Goal: Task Accomplishment & Management: Use online tool/utility

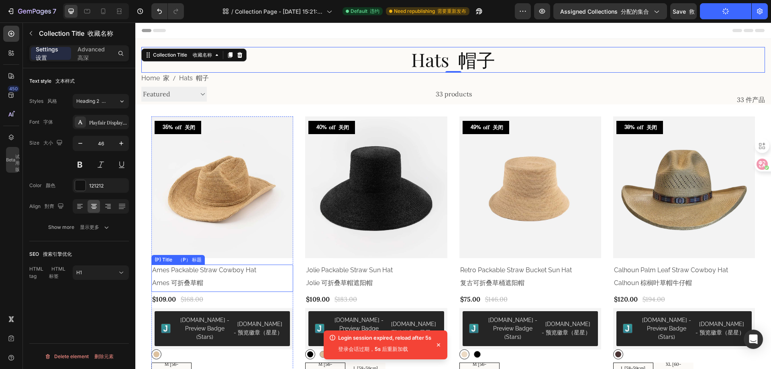
click at [209, 268] on h2 "Ames Packable Straw Cowboy Hat Ames 可折叠草帽" at bounding box center [222, 278] width 142 height 27
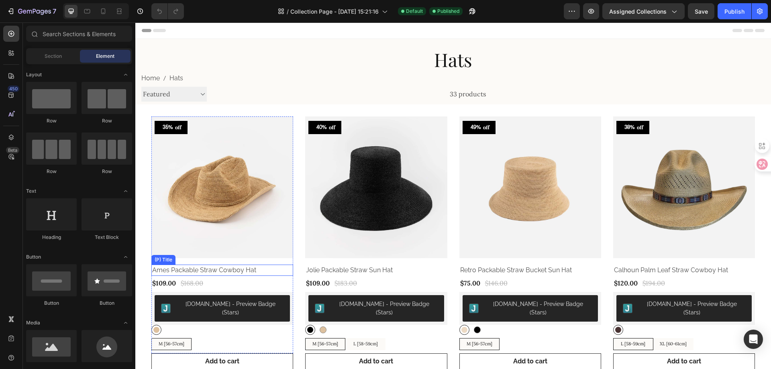
click at [222, 268] on h2 "Ames Packable Straw Cowboy Hat" at bounding box center [222, 270] width 142 height 11
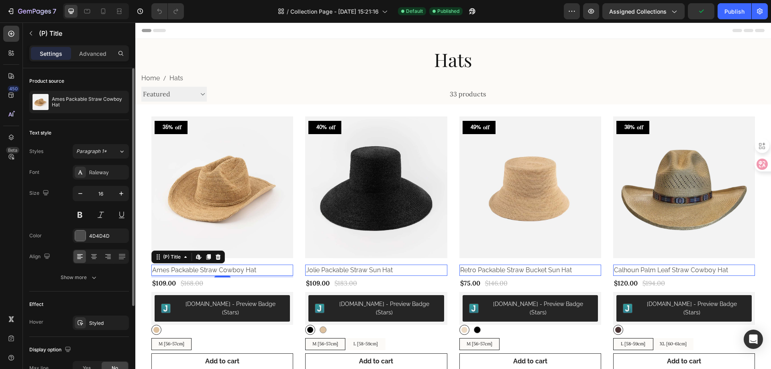
click at [74, 337] on div "Text style Styles Paragraph 1* Font Raleway Size 16 Color 4D4D4D Align Show more" at bounding box center [79, 359] width 100 height 45
click at [80, 278] on div "Show more" at bounding box center [79, 278] width 37 height 8
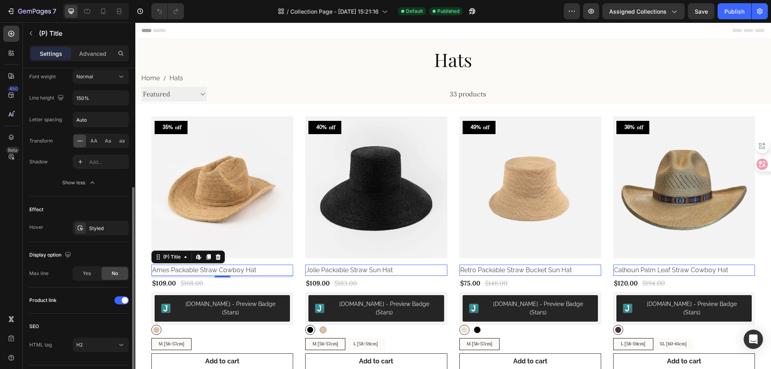
scroll to position [223, 0]
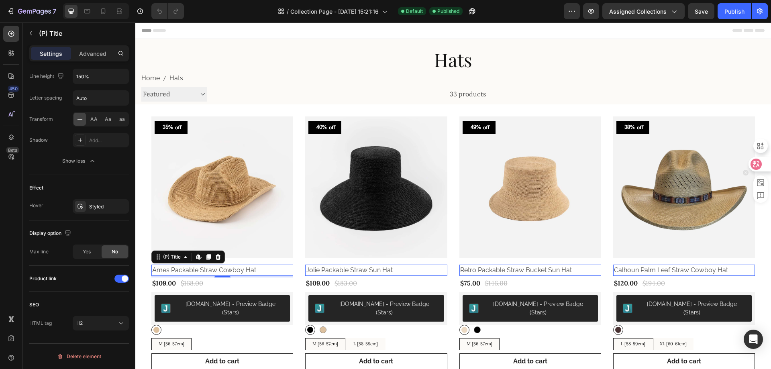
click at [756, 164] on icon at bounding box center [756, 164] width 8 height 8
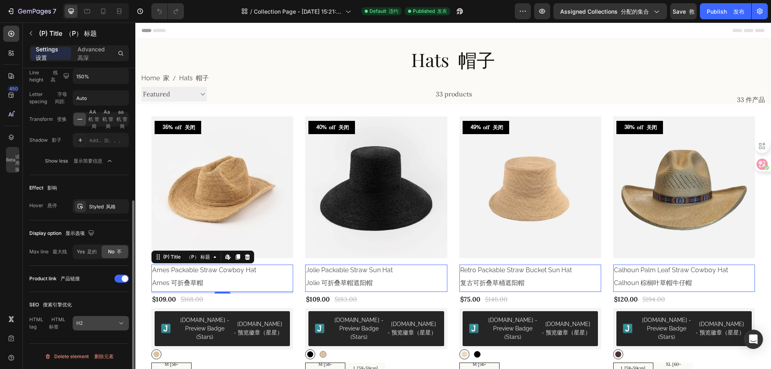
click at [104, 320] on div "H2" at bounding box center [96, 323] width 41 height 7
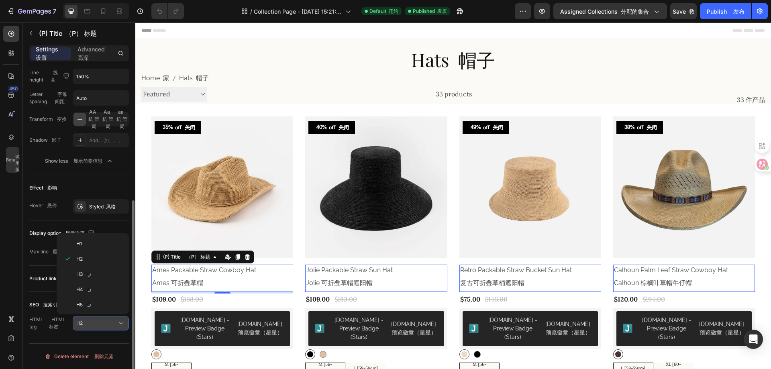
click at [104, 320] on div "H2" at bounding box center [96, 323] width 41 height 7
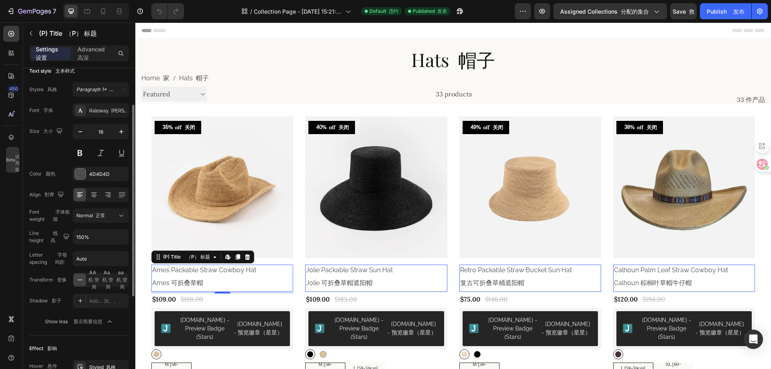
scroll to position [0, 0]
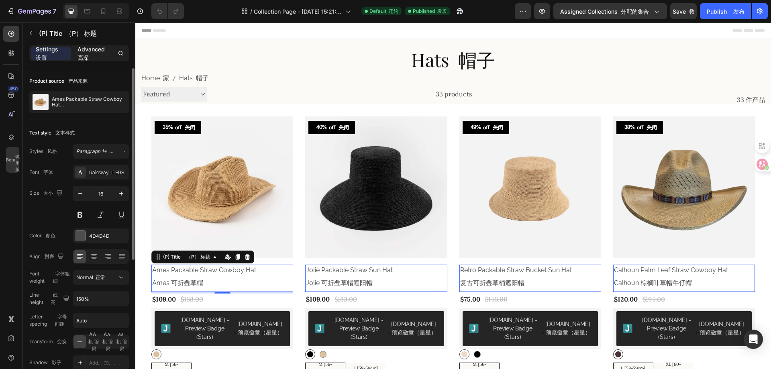
click at [88, 51] on p "Advanced 高深" at bounding box center [93, 53] width 31 height 17
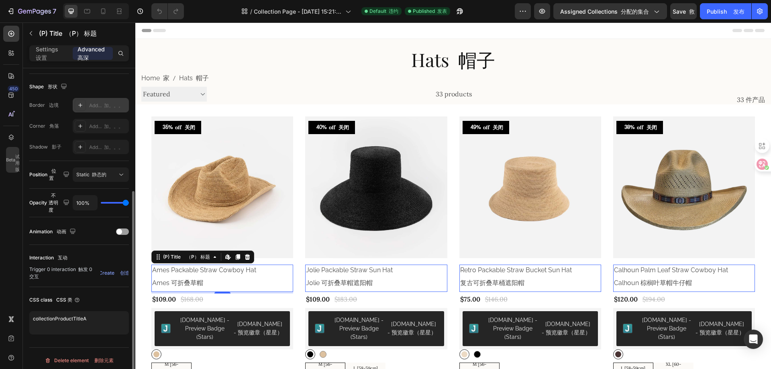
scroll to position [205, 0]
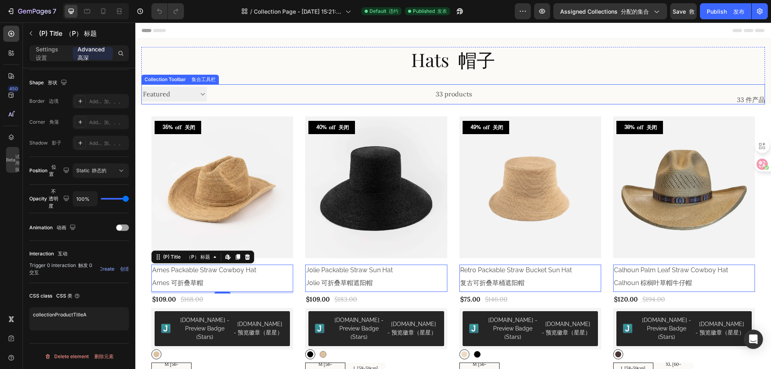
click at [201, 93] on select "Sorting Best selling Featured Alphabetically, A-Z Alphabetically, Z-A Price, lo…" at bounding box center [173, 94] width 65 height 15
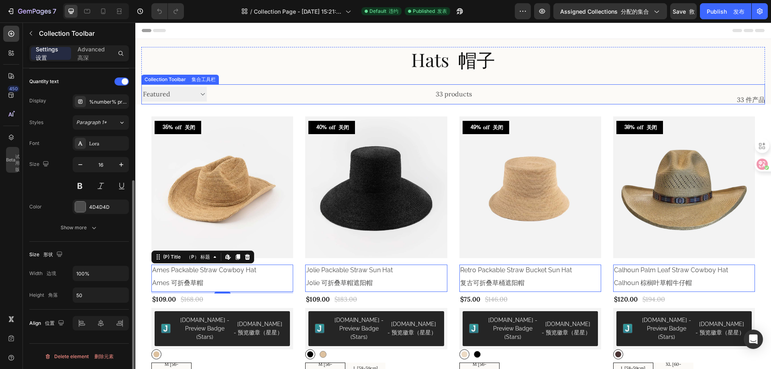
scroll to position [0, 0]
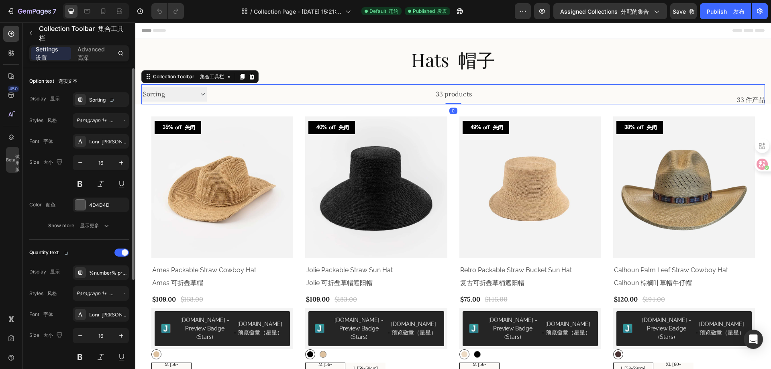
click at [141, 87] on select "Sorting Best selling Featured Alphabetically, A-Z Alphabetically, Z-A Price, lo…" at bounding box center [173, 94] width 65 height 15
click at [340, 91] on div "33 products" at bounding box center [339, 94] width 265 height 20
click at [209, 95] on div "33 products" at bounding box center [339, 94] width 265 height 20
click at [203, 95] on select "Sorting Best selling Featured Alphabetically, A-Z Alphabetically, Z-A Price, lo…" at bounding box center [173, 94] width 65 height 15
click at [141, 87] on select "Sorting Best selling Featured Alphabetically, A-Z Alphabetically, Z-A Price, lo…" at bounding box center [173, 94] width 65 height 15
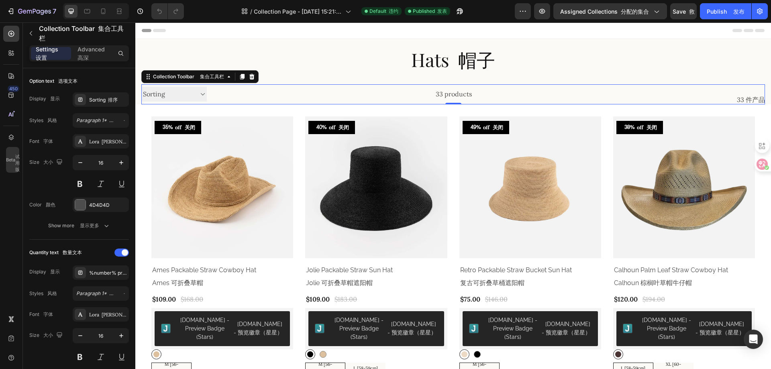
click at [194, 97] on select "Sorting Best selling Featured Alphabetically, A-Z Alphabetically, Z-A Price, lo…" at bounding box center [173, 94] width 65 height 15
click at [141, 87] on select "Sorting Best selling Featured Alphabetically, A-Z Alphabetically, Z-A Price, lo…" at bounding box center [173, 94] width 65 height 15
click at [188, 97] on font "产品列表" at bounding box center [181, 99] width 19 height 6
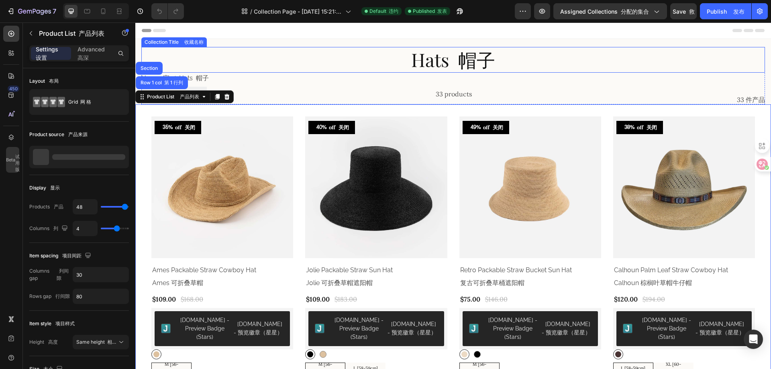
click at [249, 68] on h1 "Hats 帽子" at bounding box center [453, 60] width 624 height 26
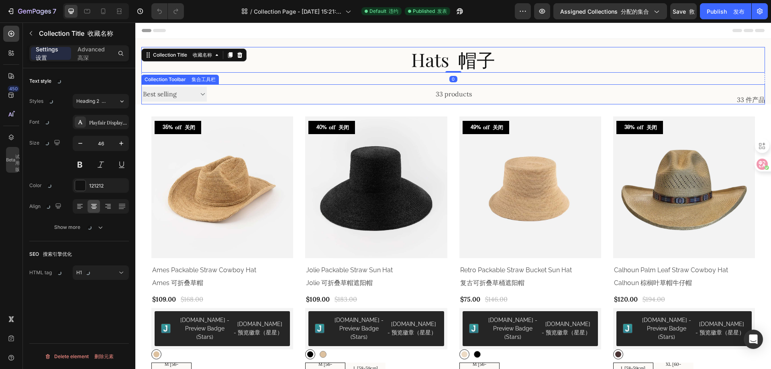
click at [194, 94] on select "Sorting Best selling Featured Alphabetically, A-Z Alphabetically, Z-A Price, lo…" at bounding box center [173, 94] width 65 height 15
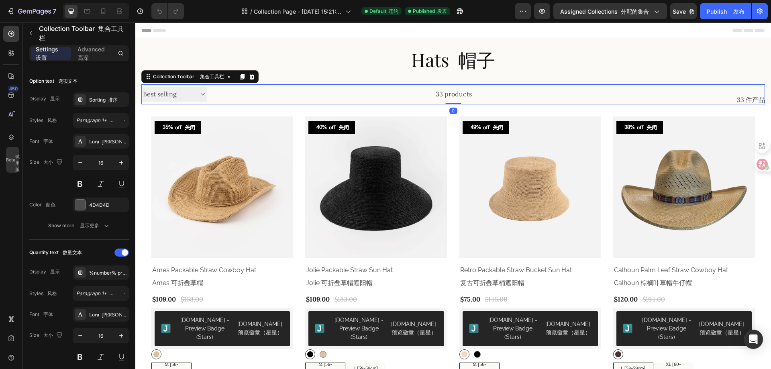
select select "title-ascending"
click at [141, 87] on select "Sorting Best selling Featured Alphabetically, A-Z Alphabetically, Z-A Price, lo…" at bounding box center [173, 94] width 65 height 15
click at [370, 85] on div "33 products" at bounding box center [339, 94] width 265 height 20
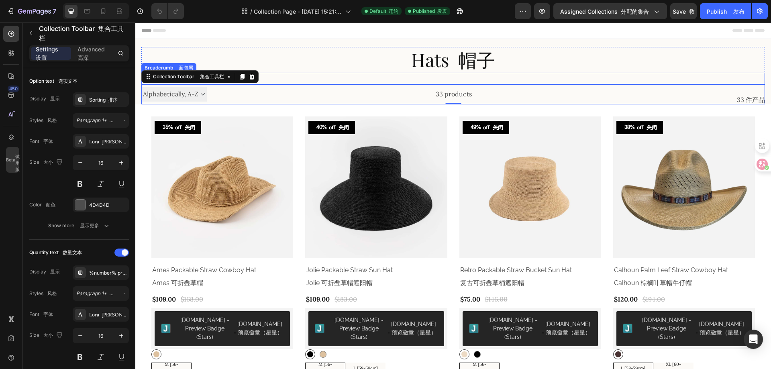
click at [603, 74] on nav "Home 家 Hats 帽子" at bounding box center [453, 79] width 624 height 12
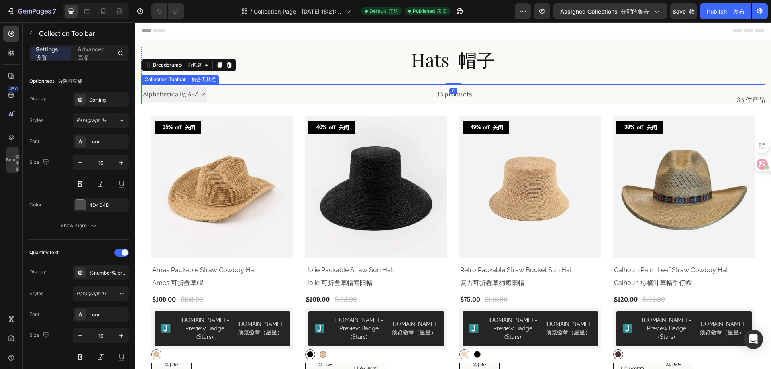
click at [281, 86] on div "33 products" at bounding box center [339, 94] width 265 height 20
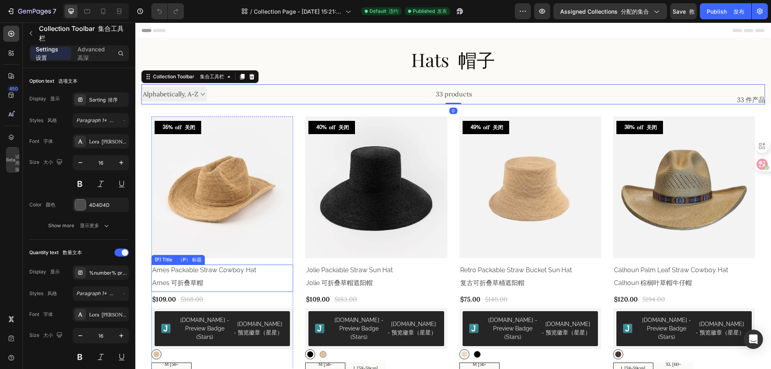
click at [229, 266] on h2 "Ames Packable Straw Cowboy Hat Ames 可折叠草帽" at bounding box center [222, 278] width 142 height 27
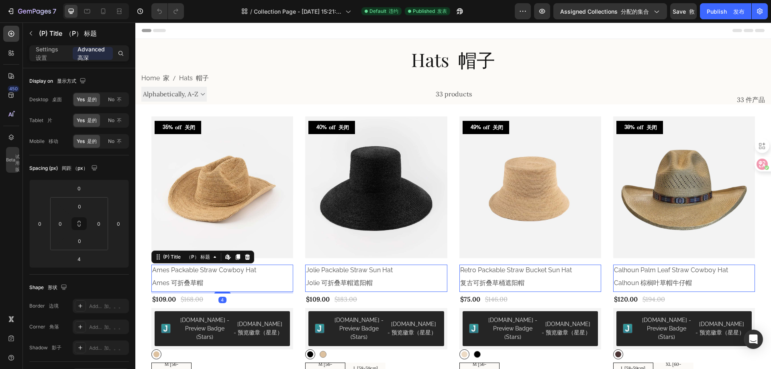
click at [221, 280] on h2 "Ames Packable Straw Cowboy Hat Ames 可折叠草帽" at bounding box center [222, 278] width 142 height 27
click at [207, 272] on h2 "Ames Packable Straw Cowboy Hat Ames 可折叠草帽" at bounding box center [222, 278] width 142 height 27
click at [50, 53] on p "Settings 设置" at bounding box center [51, 53] width 31 height 17
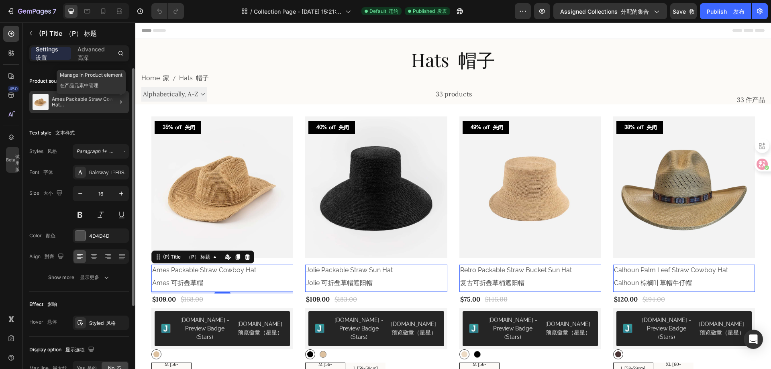
click at [116, 105] on div at bounding box center [121, 102] width 10 height 10
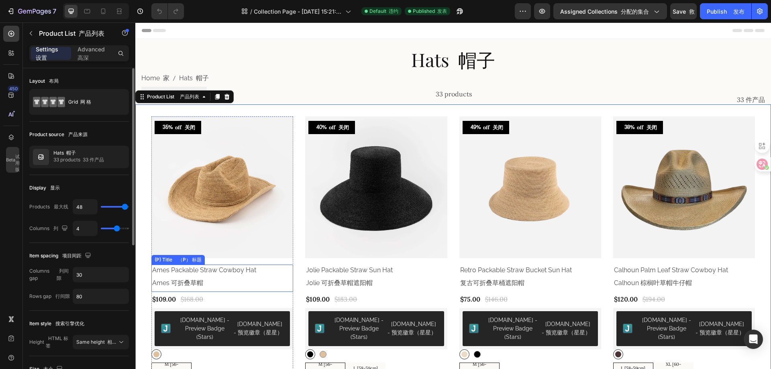
click at [224, 268] on h2 "Ames Packable Straw Cowboy Hat Ames 可折叠草帽" at bounding box center [222, 278] width 142 height 27
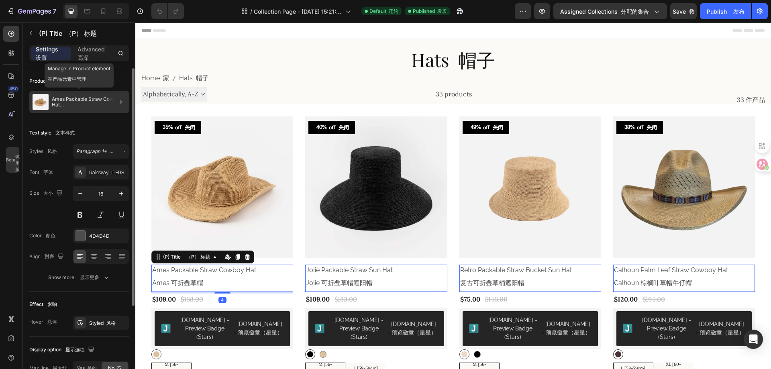
click at [92, 100] on p "Ames Packable Straw Cowboy Hat Ames 可折叠草帽" at bounding box center [89, 101] width 74 height 11
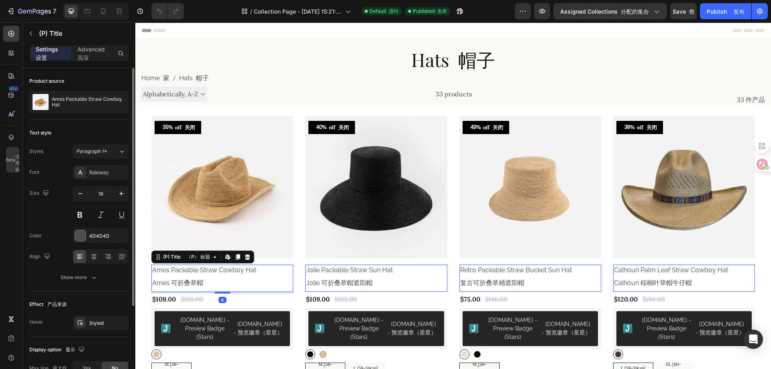
click at [186, 276] on h2 "Ames Packable Straw Cowboy Hat Ames 可折叠草帽" at bounding box center [222, 278] width 142 height 27
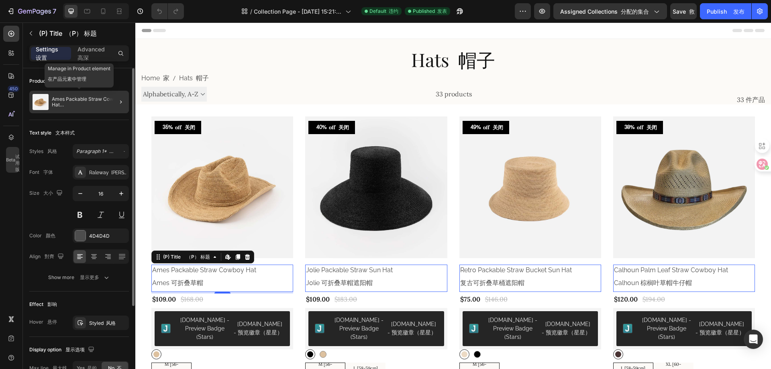
click at [105, 105] on p "Ames Packable Straw Cowboy Hat Ames 可折叠草帽" at bounding box center [89, 101] width 74 height 11
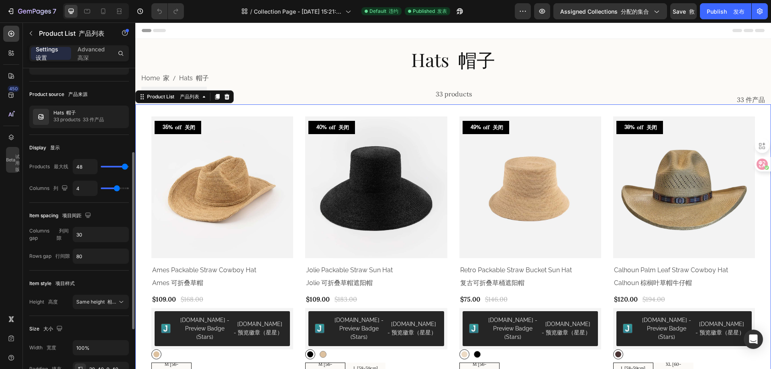
scroll to position [80, 0]
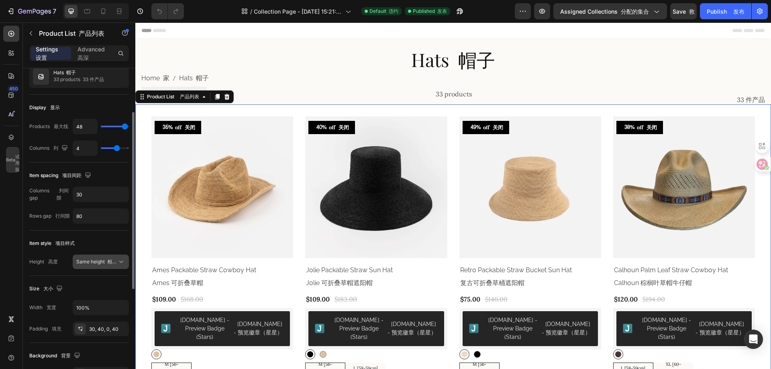
click at [109, 265] on span "Same height 相同高度" at bounding box center [96, 261] width 41 height 7
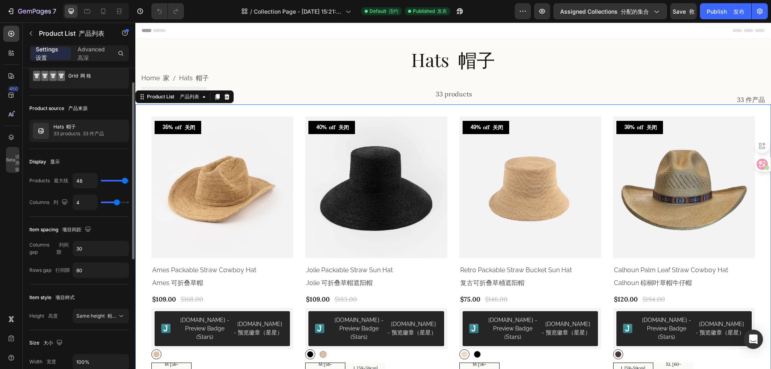
scroll to position [0, 0]
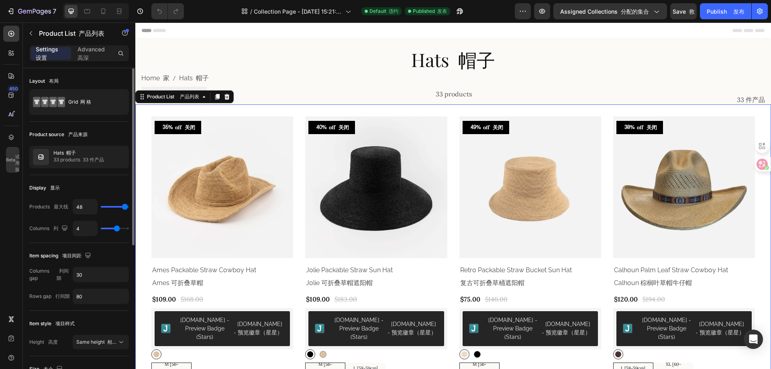
type input "45"
type input "44"
type input "43"
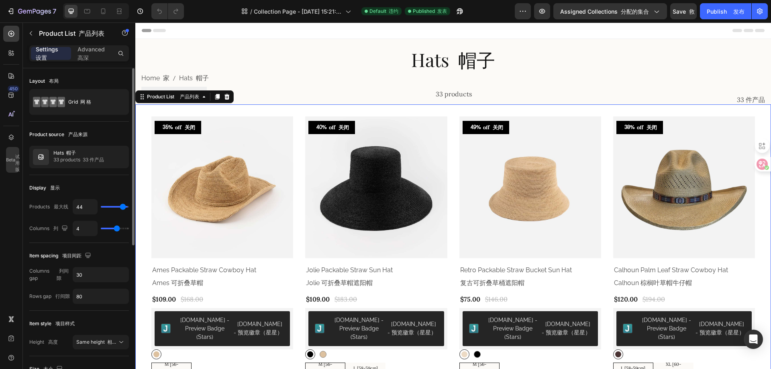
type input "43"
type input "42"
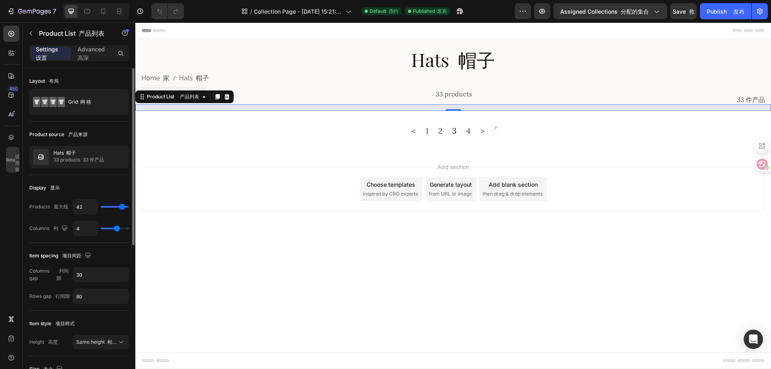
type input "40"
type input "39"
type input "37"
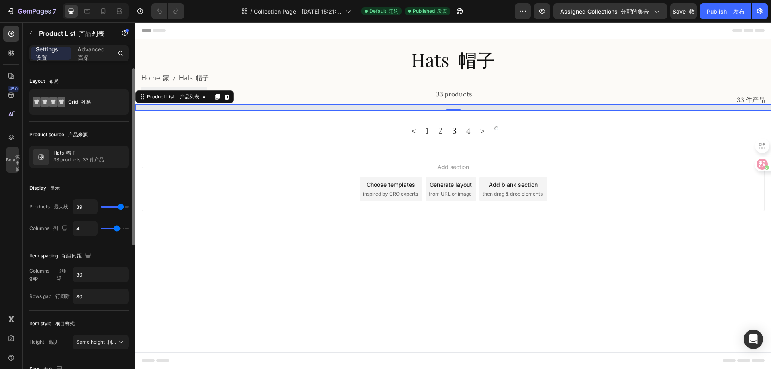
type input "37"
type input "36"
type input "35"
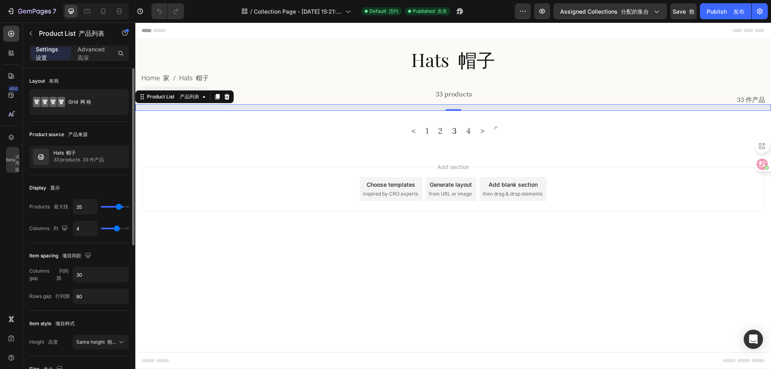
type input "34"
type input "33"
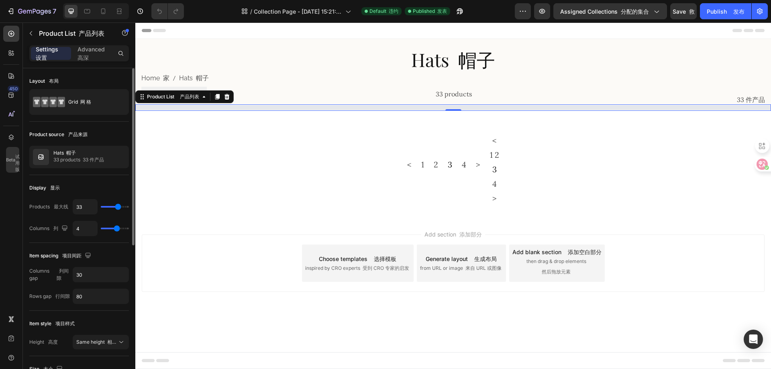
type input "32"
type input "31"
type input "30"
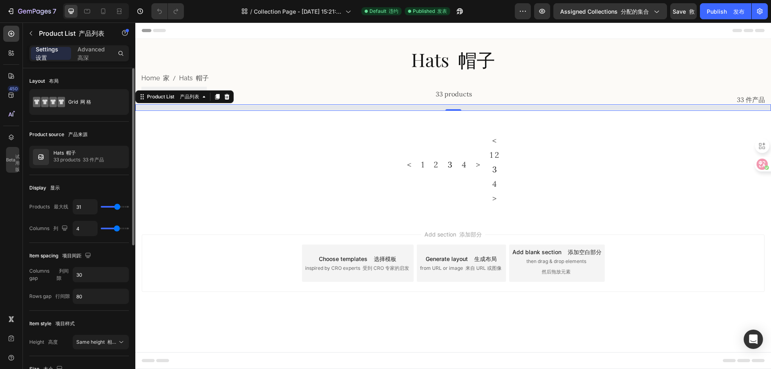
type input "30"
type input "29"
type input "30"
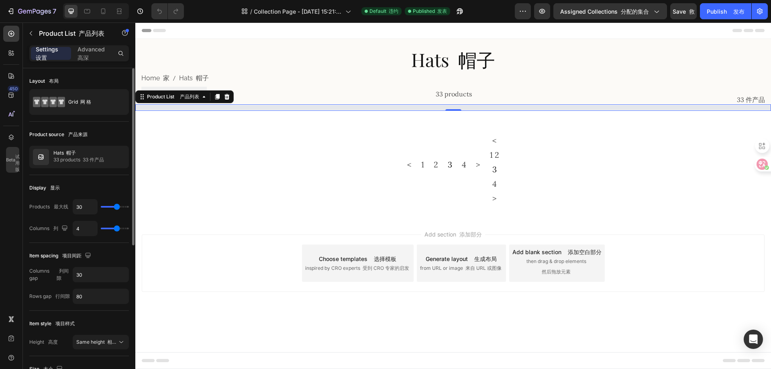
type input "31"
type input "32"
type input "33"
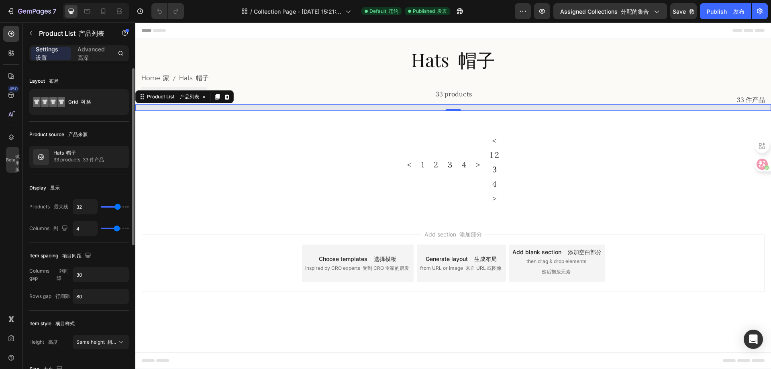
type input "33"
type input "34"
type input "35"
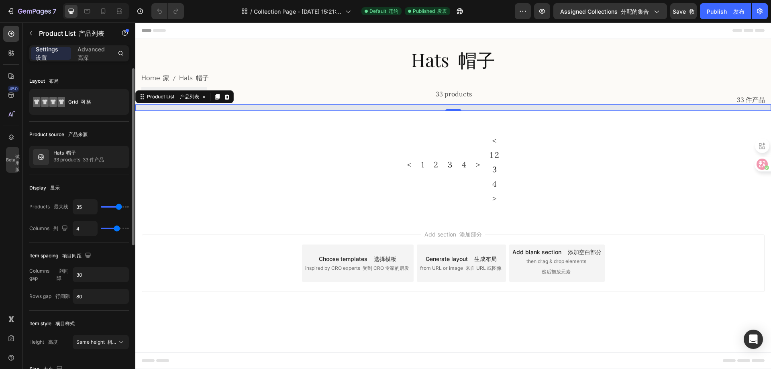
type input "36"
type input "37"
type input "39"
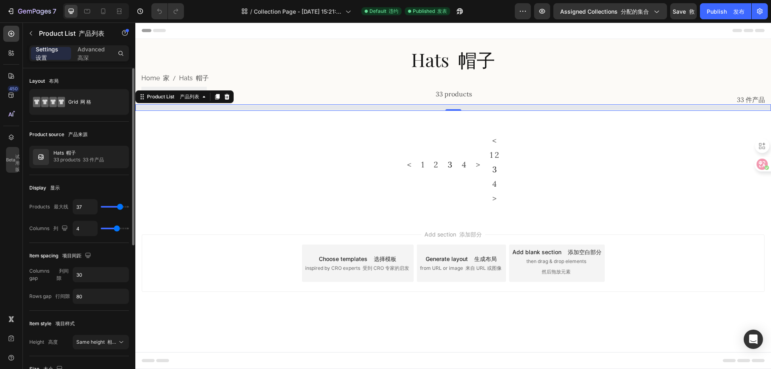
type input "39"
type input "40"
type input "41"
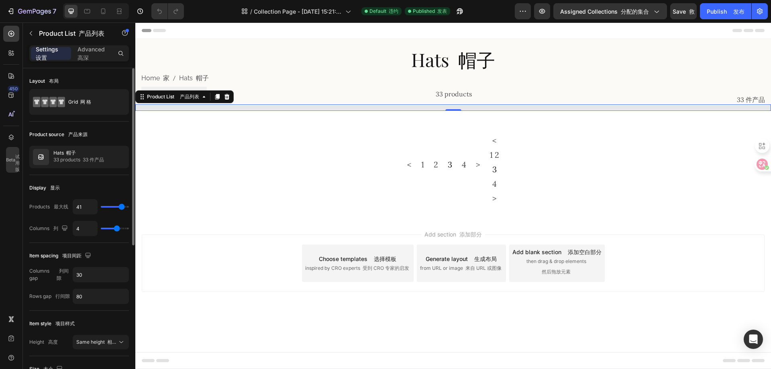
type input "42"
type input "43"
type input "44"
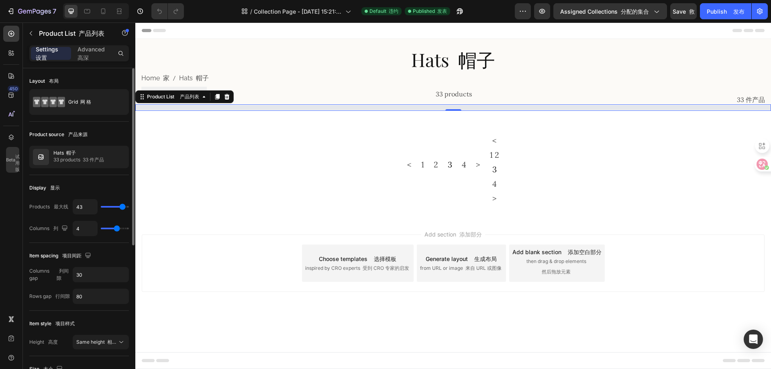
type input "44"
type input "45"
type input "46"
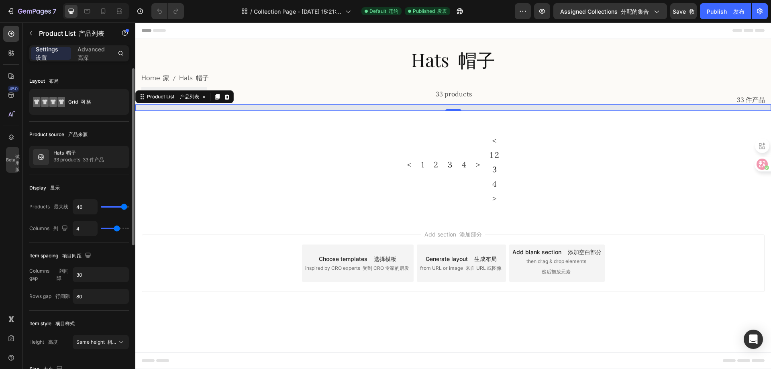
click at [124, 207] on input "range" at bounding box center [115, 207] width 28 height 2
click at [162, 11] on icon "Undo/Redo" at bounding box center [159, 11] width 8 height 8
type input "48"
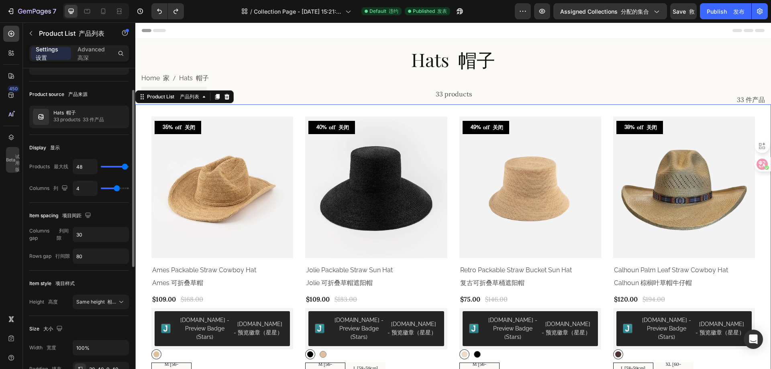
scroll to position [80, 0]
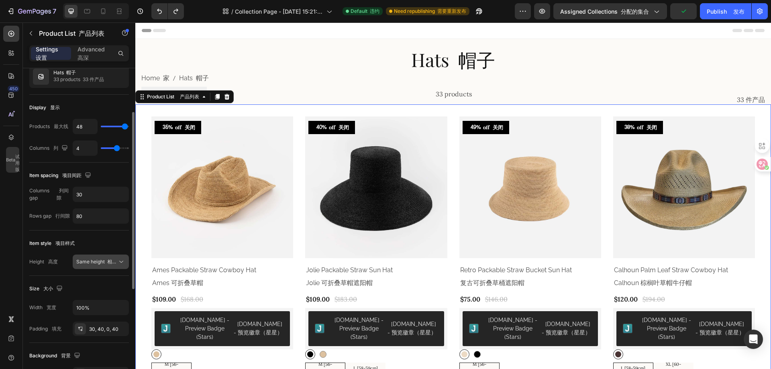
click at [114, 263] on font "相同高度" at bounding box center [116, 262] width 19 height 6
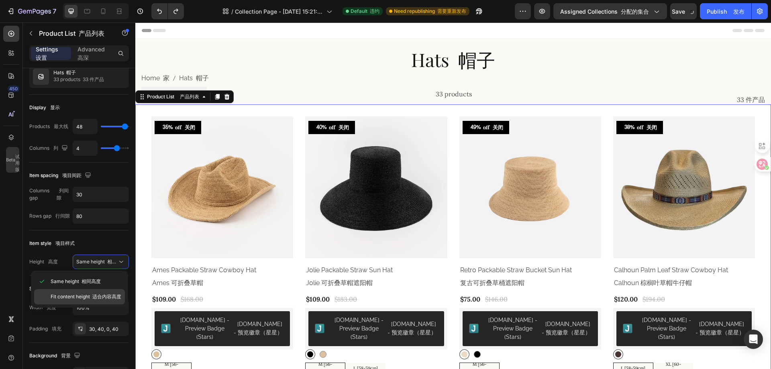
click at [107, 293] on span "Fit content height 适合内容高度" at bounding box center [86, 296] width 71 height 7
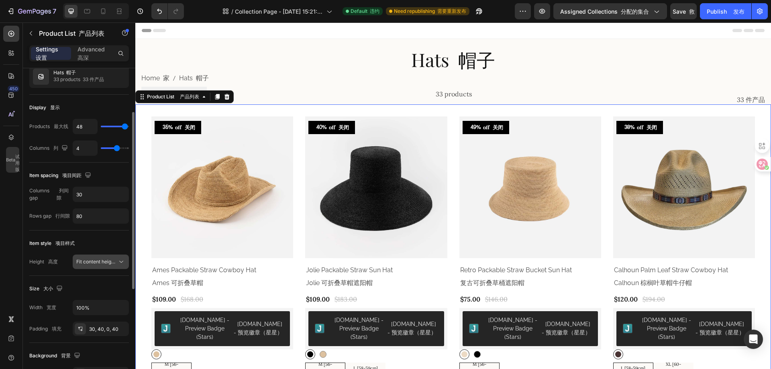
click at [108, 262] on span "Fit content height 适合内容高度" at bounding box center [111, 262] width 71 height 6
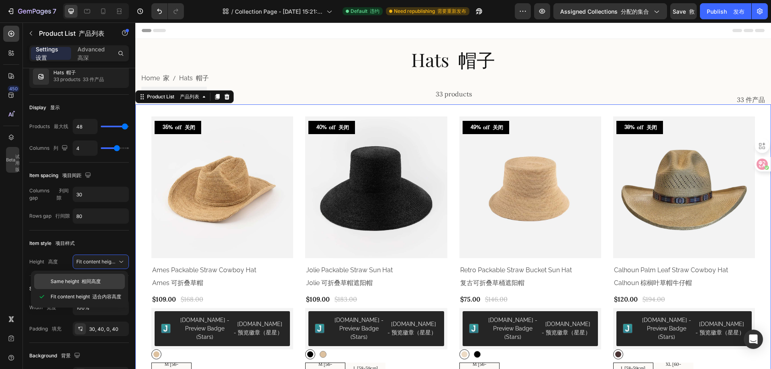
click at [97, 280] on font "相同高度" at bounding box center [91, 281] width 19 height 6
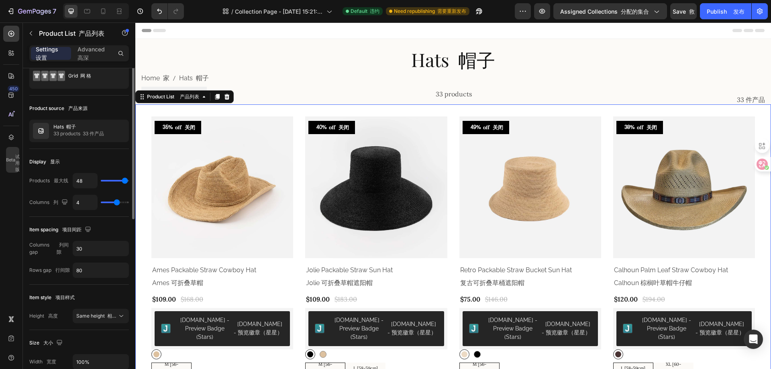
scroll to position [0, 0]
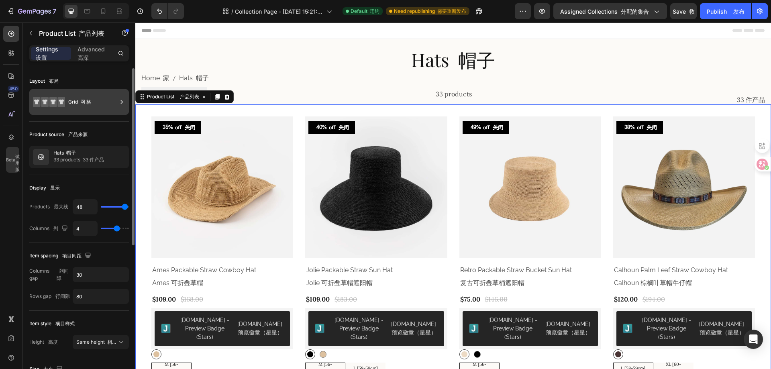
click at [98, 100] on div "Grid 网 格" at bounding box center [92, 102] width 49 height 18
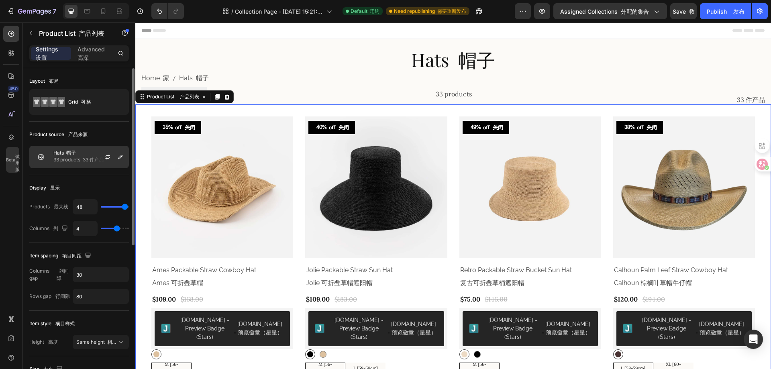
click at [87, 159] on font "33 件产品" at bounding box center [93, 160] width 21 height 6
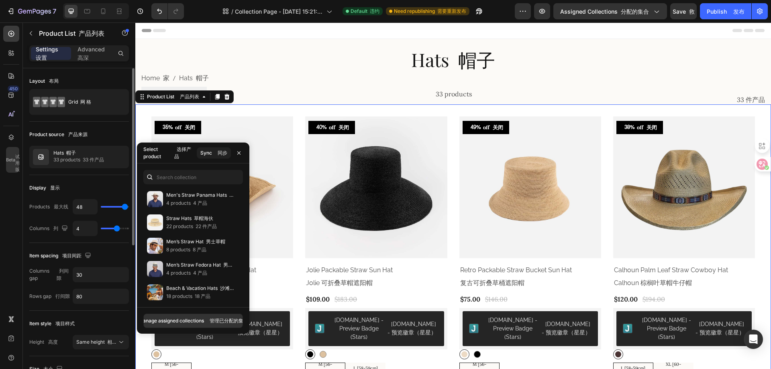
click at [90, 179] on div "Display 显示 Products 最大线 48 Columns 列 4" at bounding box center [79, 209] width 100 height 68
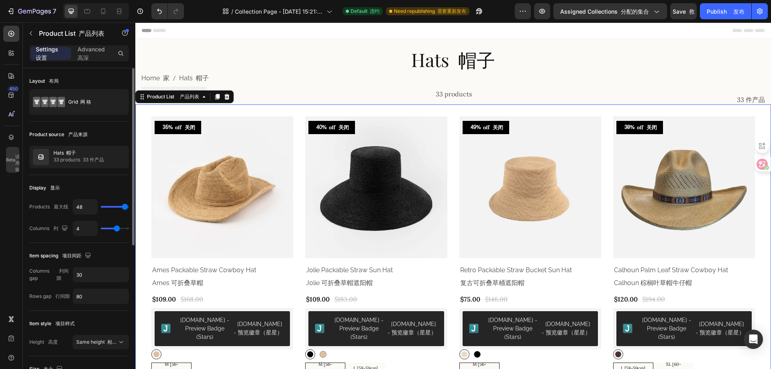
click at [90, 179] on div "Display 显示 Products 最大线 48 Columns 列 4" at bounding box center [79, 209] width 100 height 68
drag, startPoint x: 90, startPoint y: 179, endPoint x: 78, endPoint y: 180, distance: 11.7
click at [78, 180] on div "Display 显示 Products 最大线 48 Columns 列 4" at bounding box center [79, 209] width 100 height 68
click at [84, 54] on p "Advanced 高深" at bounding box center [93, 53] width 31 height 17
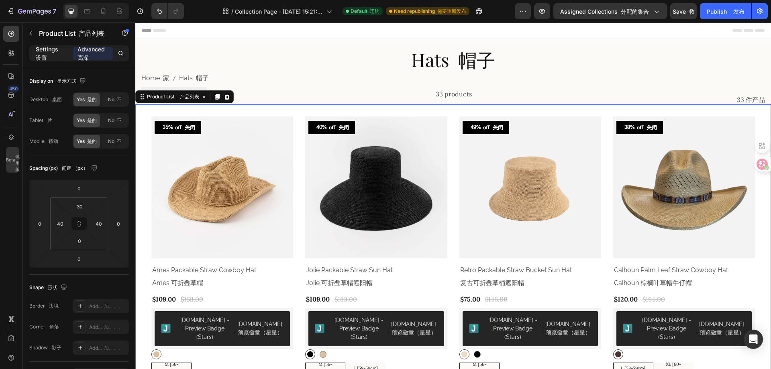
click at [46, 52] on p "Settings 设置" at bounding box center [51, 53] width 31 height 17
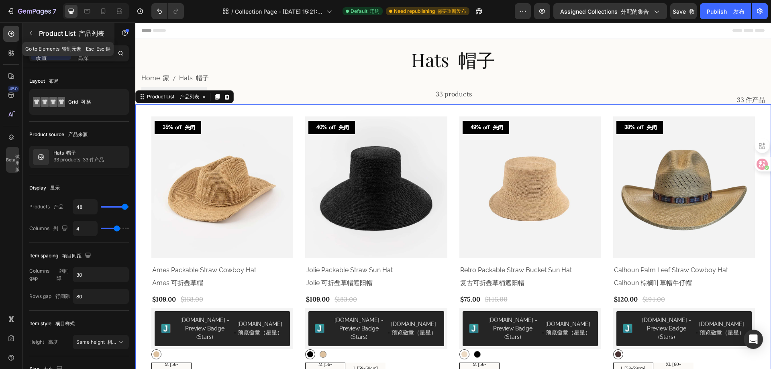
click at [30, 32] on icon "button" at bounding box center [31, 33] width 6 height 6
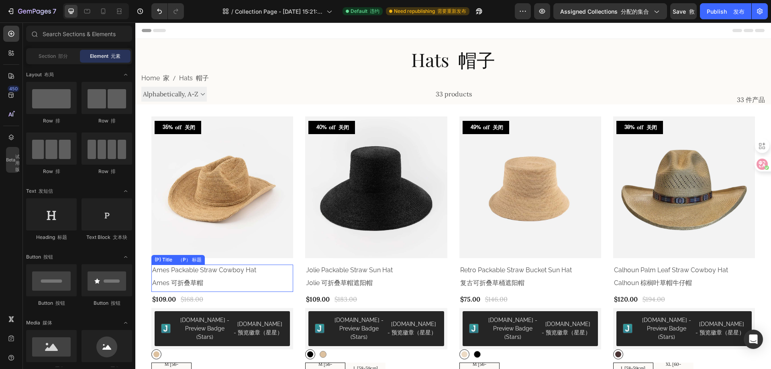
click at [225, 269] on h2 "Ames Packable Straw Cowboy Hat Ames 可折叠草帽" at bounding box center [222, 278] width 142 height 27
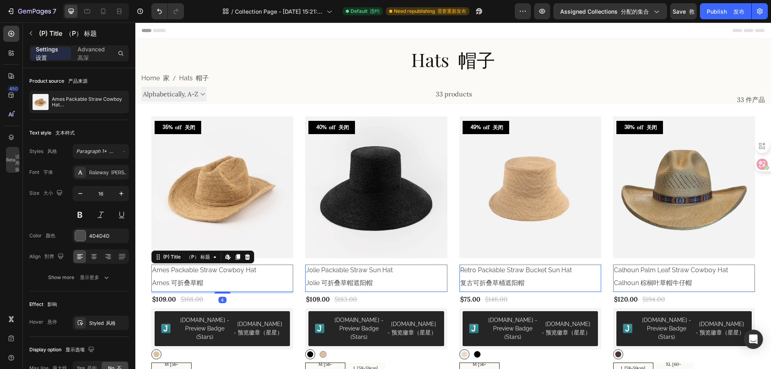
click at [223, 269] on h2 "Ames Packable Straw Cowboy Hat Ames 可折叠草帽" at bounding box center [222, 278] width 142 height 27
click at [227, 256] on icon at bounding box center [228, 257] width 6 height 6
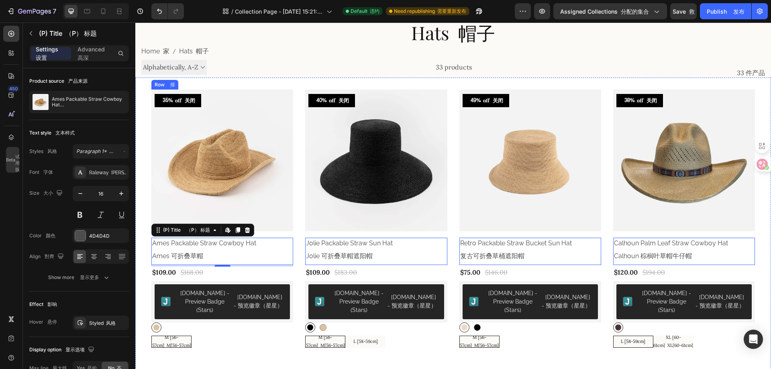
scroll to position [40, 0]
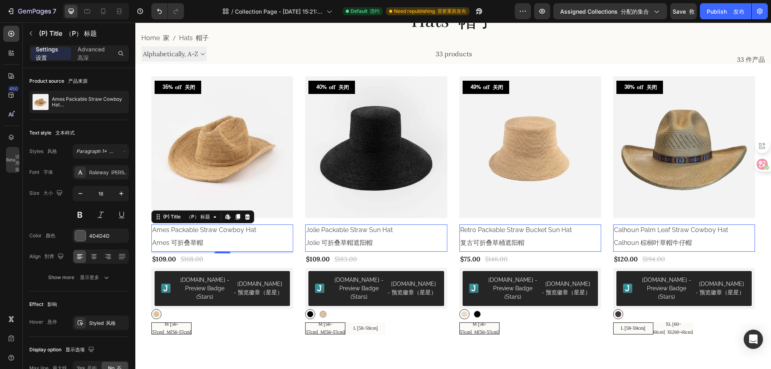
click at [196, 229] on h2 "Ames Packable Straw Cowboy Hat Ames 可折叠草帽" at bounding box center [222, 238] width 142 height 27
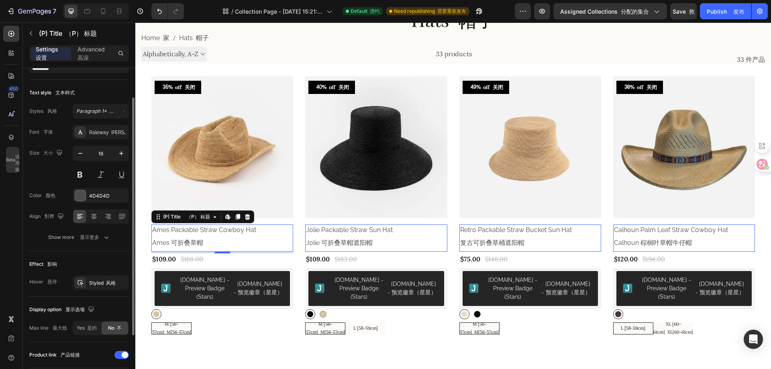
scroll to position [80, 0]
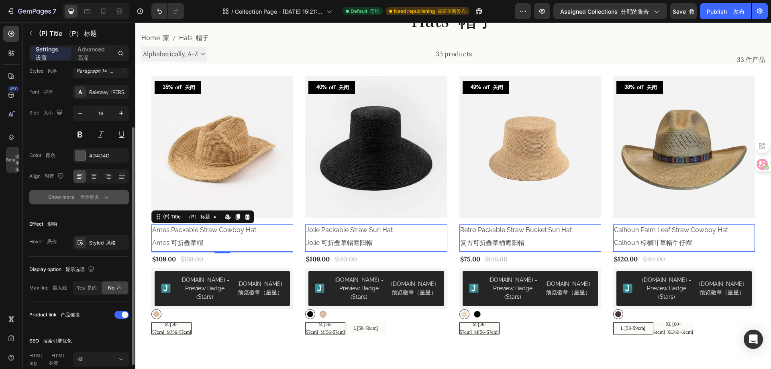
click at [82, 197] on font "显示更多" at bounding box center [89, 197] width 19 height 6
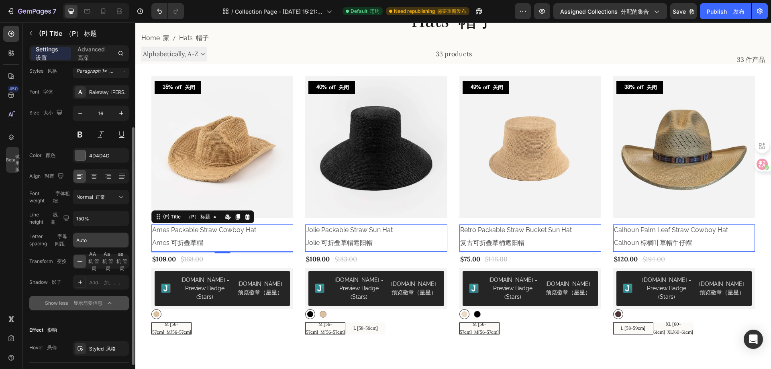
click at [91, 243] on input "Auto" at bounding box center [100, 240] width 55 height 14
click at [55, 258] on font "变换" at bounding box center [61, 261] width 12 height 7
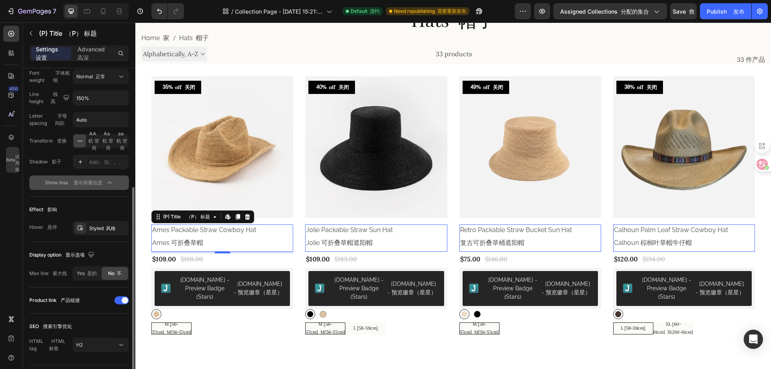
scroll to position [223, 0]
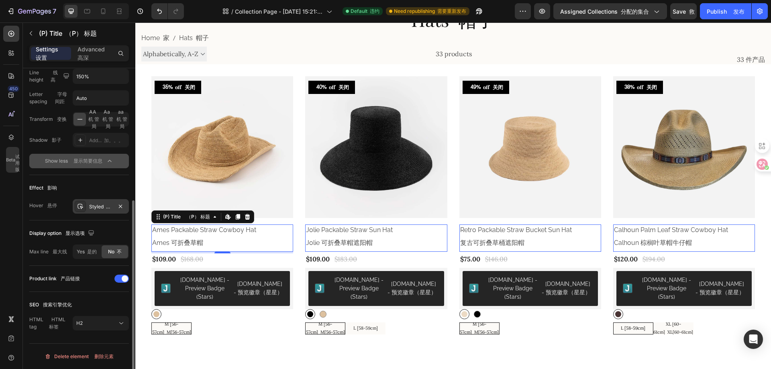
click at [94, 204] on div "Styled 风格" at bounding box center [100, 206] width 23 height 7
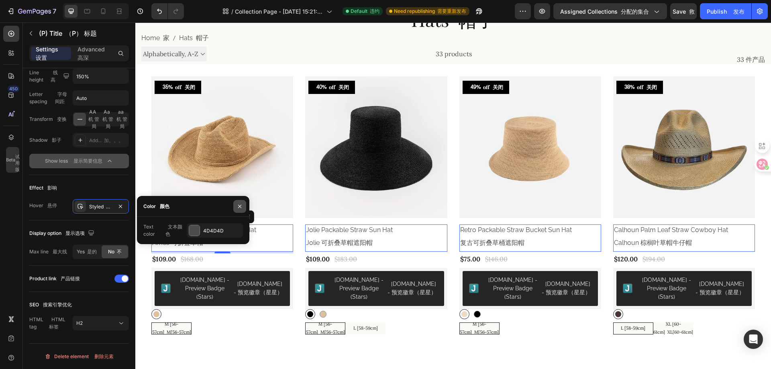
drag, startPoint x: 241, startPoint y: 205, endPoint x: 111, endPoint y: 182, distance: 131.7
click at [241, 205] on icon "button" at bounding box center [239, 205] width 3 height 3
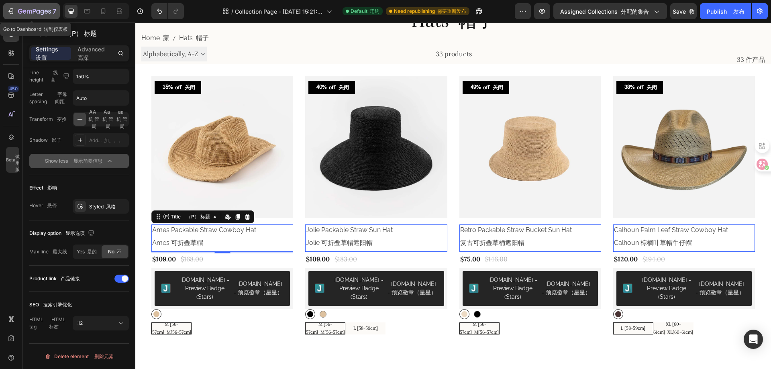
click at [17, 8] on div "7" at bounding box center [31, 11] width 49 height 10
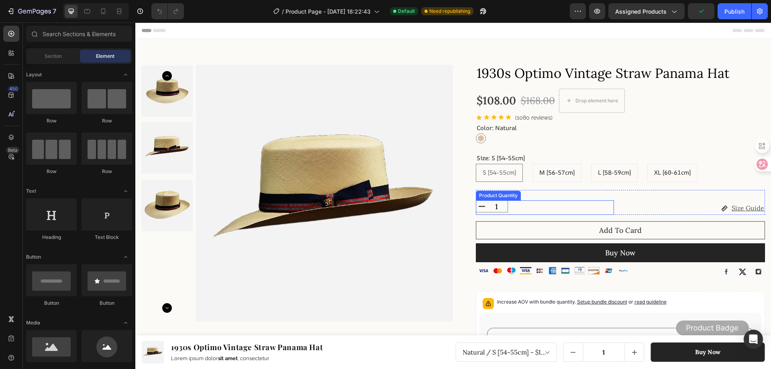
click at [501, 207] on input "1" at bounding box center [497, 206] width 18 height 11
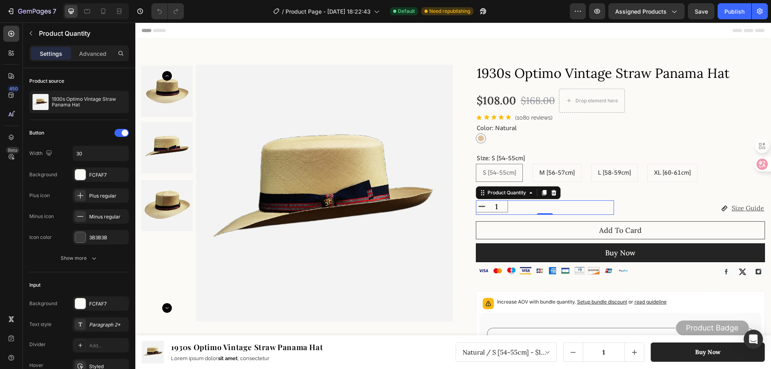
click at [506, 206] on icon "increment" at bounding box center [511, 206] width 11 height 11
click at [480, 207] on icon "decrement" at bounding box center [482, 207] width 6 height 0
type input "1"
click at [494, 205] on input "1" at bounding box center [497, 206] width 18 height 11
click at [501, 207] on input "1" at bounding box center [497, 206] width 18 height 11
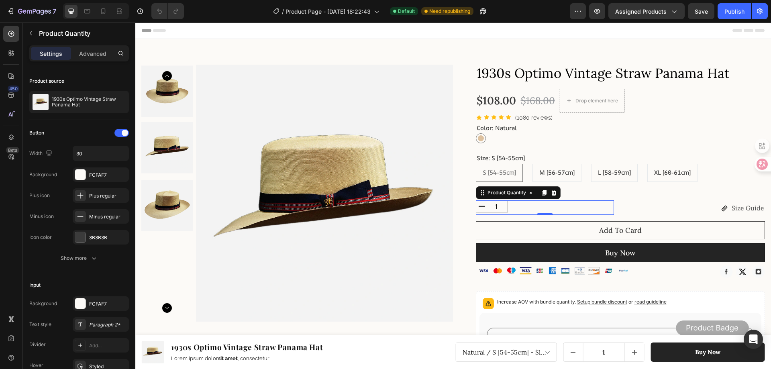
click at [509, 207] on div "1" at bounding box center [545, 206] width 138 height 12
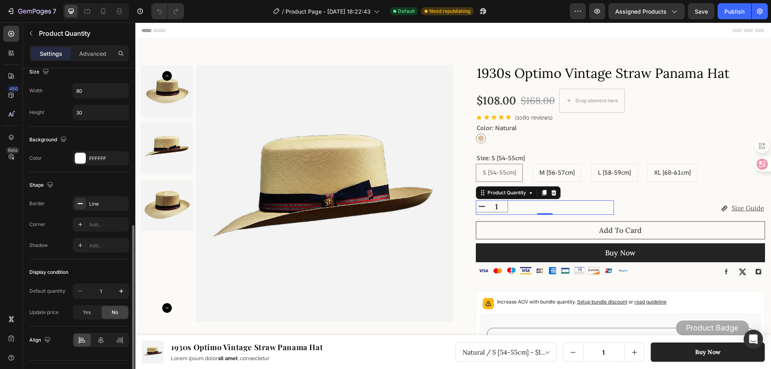
scroll to position [338, 0]
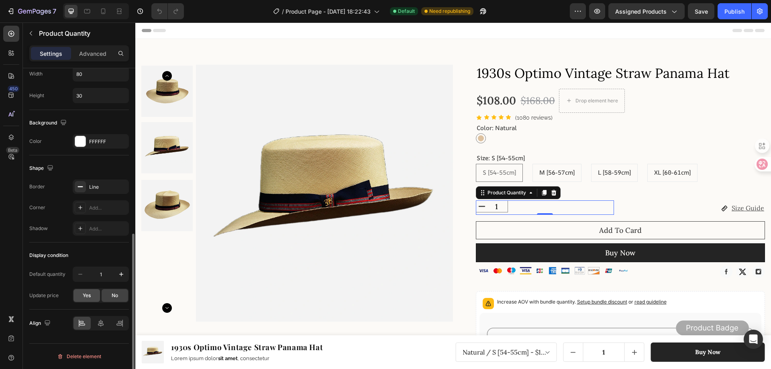
click at [86, 295] on span "Yes" at bounding box center [87, 295] width 8 height 7
click at [115, 296] on span "No" at bounding box center [115, 295] width 6 height 7
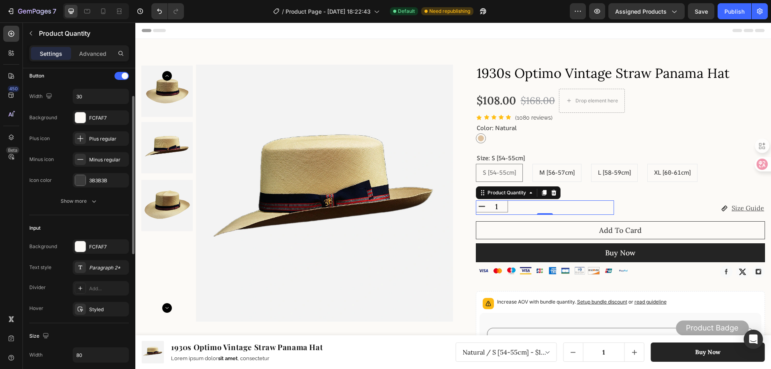
scroll to position [17, 0]
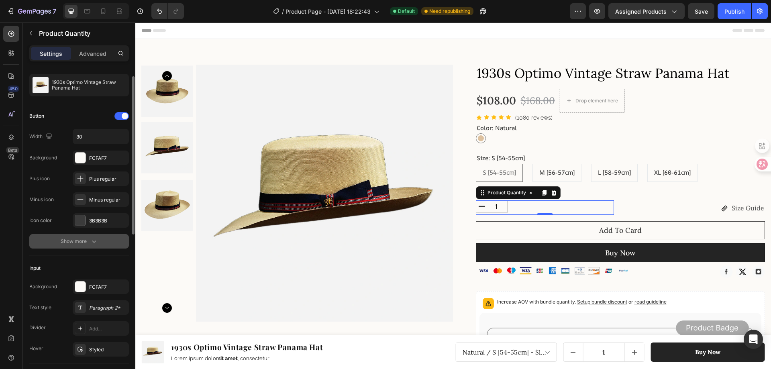
click at [86, 240] on div "Show more" at bounding box center [79, 241] width 37 height 8
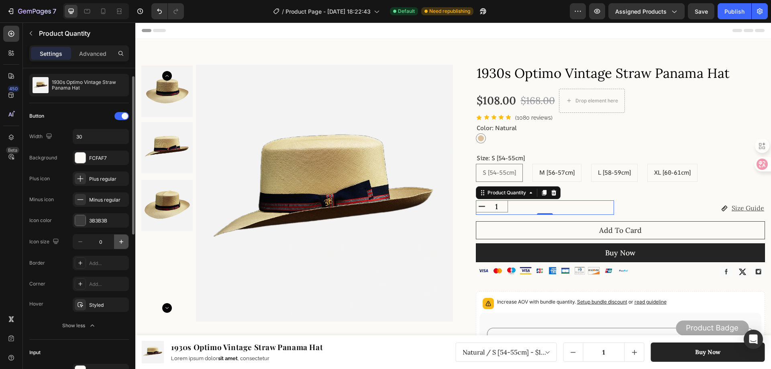
click at [124, 242] on icon "button" at bounding box center [121, 242] width 8 height 8
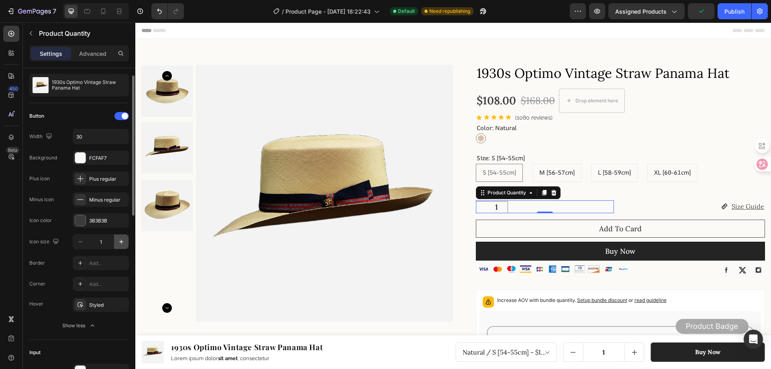
click at [124, 243] on icon "button" at bounding box center [121, 242] width 8 height 8
click at [80, 243] on icon "button" at bounding box center [80, 242] width 8 height 8
type input "1"
click at [480, 207] on button "decrement" at bounding box center [481, 207] width 11 height 11
click at [502, 207] on input "1" at bounding box center [497, 207] width 18 height 11
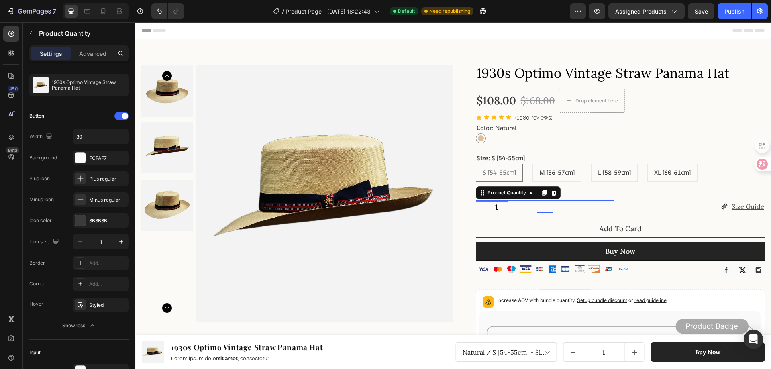
click at [506, 209] on button "increment" at bounding box center [511, 207] width 11 height 11
type input "2"
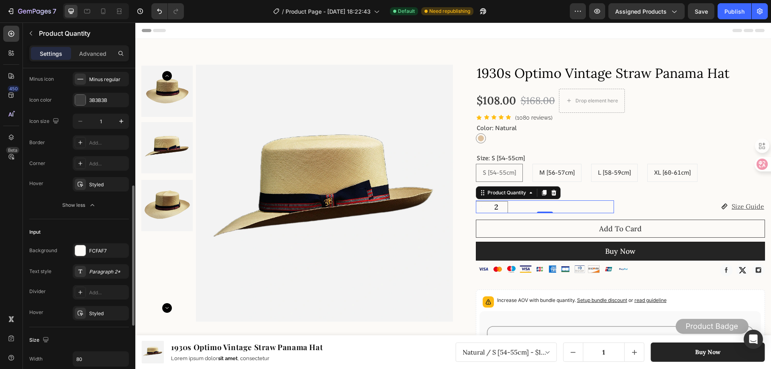
scroll to position [178, 0]
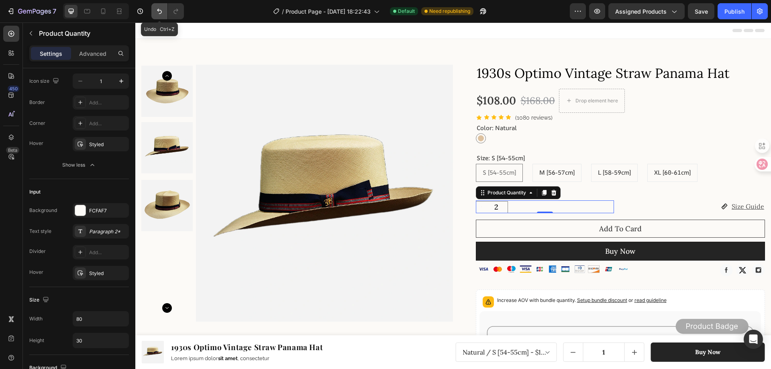
click at [157, 8] on icon "Undo/Redo" at bounding box center [159, 11] width 8 height 8
type input "1"
click at [157, 8] on icon "Undo/Redo" at bounding box center [159, 11] width 8 height 8
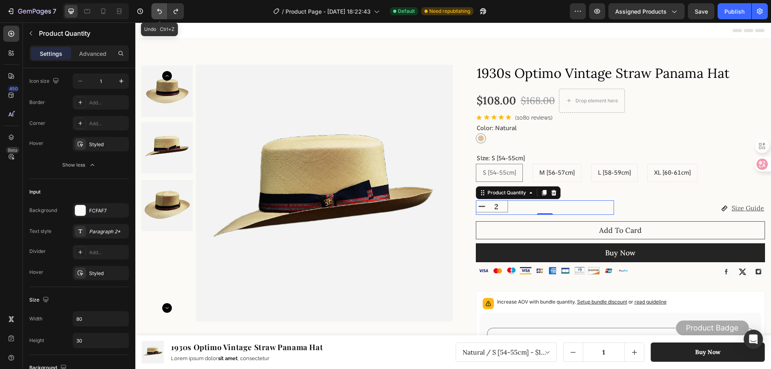
click at [157, 8] on icon "Undo/Redo" at bounding box center [159, 11] width 8 height 8
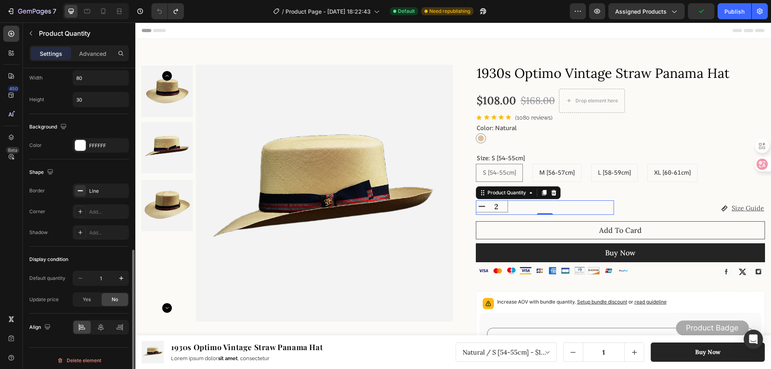
scroll to position [423, 0]
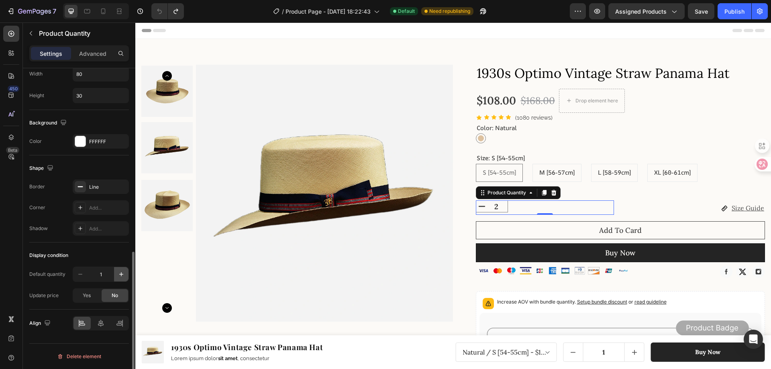
click at [118, 275] on icon "button" at bounding box center [121, 274] width 8 height 8
type input "3"
click at [118, 275] on icon "button" at bounding box center [121, 274] width 8 height 8
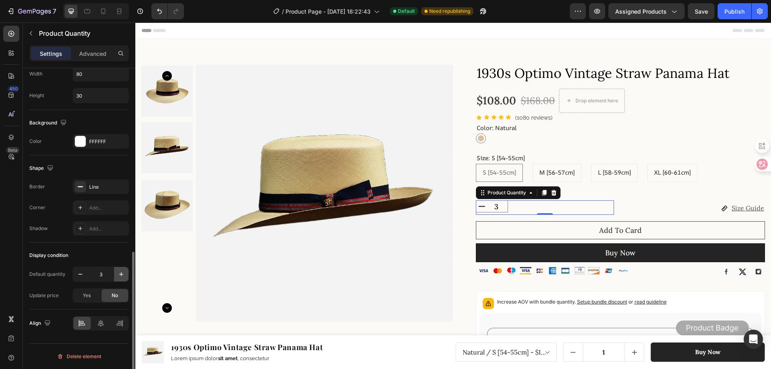
type input "4"
click at [79, 275] on icon "button" at bounding box center [80, 274] width 8 height 8
type input "3"
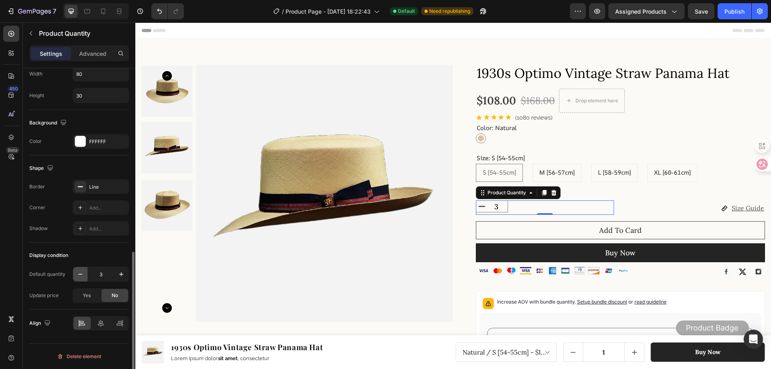
click at [79, 275] on icon "button" at bounding box center [80, 274] width 8 height 8
type input "2"
click at [79, 275] on icon "button" at bounding box center [80, 274] width 8 height 8
type input "1"
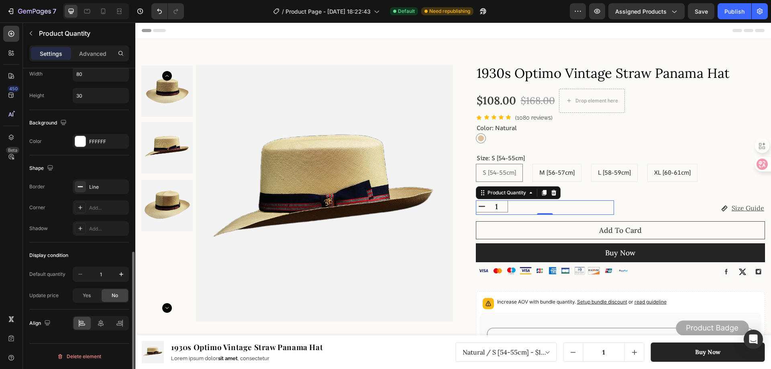
click at [45, 274] on div "Default quantity" at bounding box center [47, 274] width 36 height 7
click at [509, 206] on div "1" at bounding box center [545, 206] width 138 height 12
click at [495, 207] on input "1" at bounding box center [497, 206] width 18 height 11
click at [488, 208] on input "1" at bounding box center [497, 206] width 18 height 11
click at [528, 196] on icon at bounding box center [531, 193] width 6 height 6
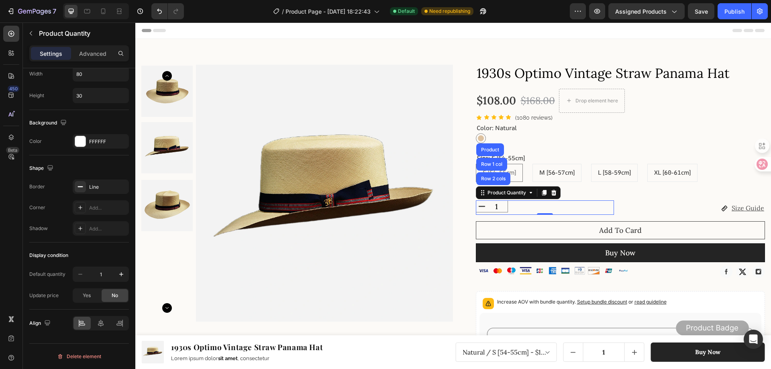
click at [508, 198] on div "Product Quantity Row 2 cols Row 1 col Product" at bounding box center [518, 192] width 85 height 13
click at [506, 195] on div "Product Quantity" at bounding box center [507, 192] width 42 height 7
click at [88, 53] on p "Advanced" at bounding box center [92, 53] width 27 height 8
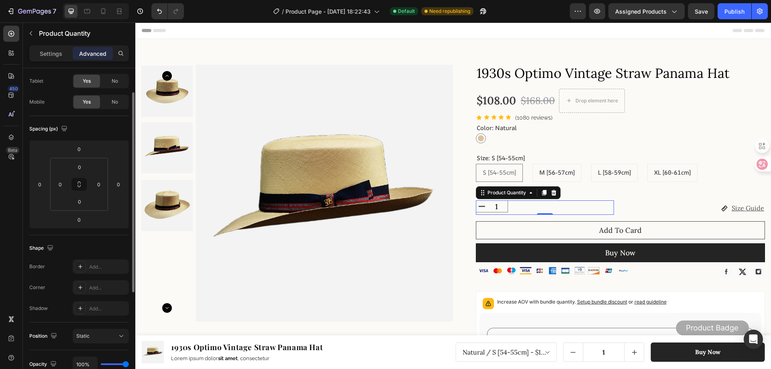
scroll to position [0, 0]
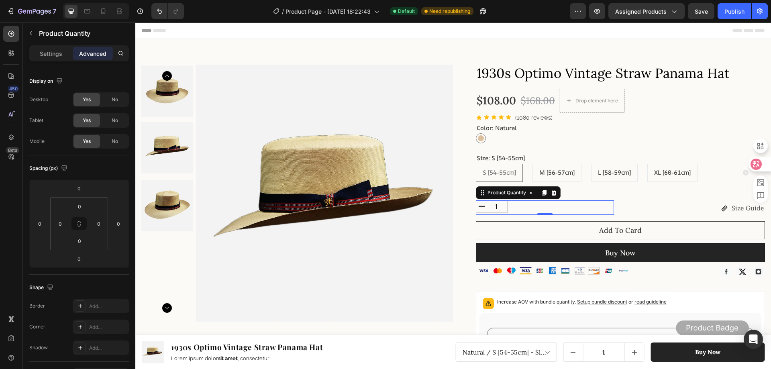
click at [752, 165] on icon at bounding box center [756, 164] width 8 height 8
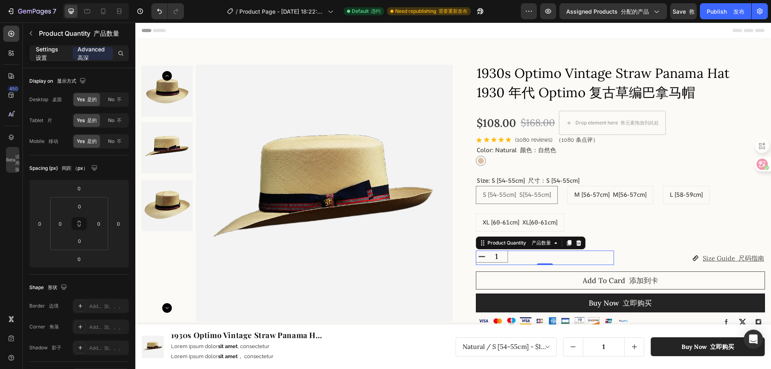
click at [52, 52] on p "Settings 设置" at bounding box center [51, 53] width 31 height 17
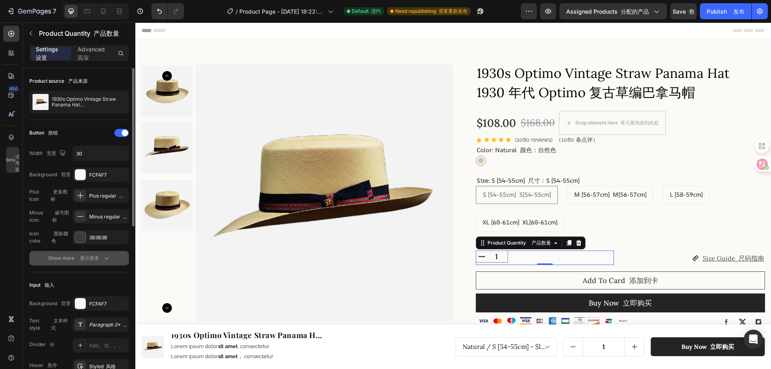
click at [108, 258] on icon "button" at bounding box center [106, 259] width 4 height 2
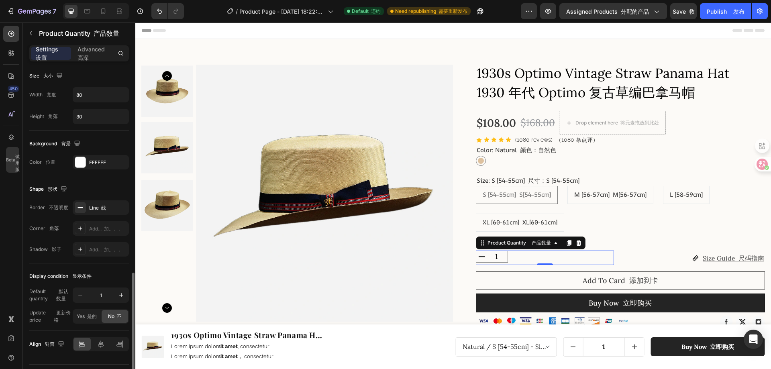
scroll to position [423, 0]
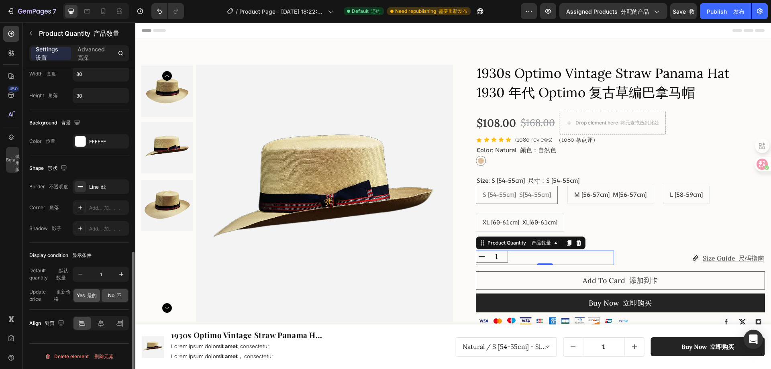
click at [82, 296] on span "Yes 是的" at bounding box center [87, 295] width 20 height 7
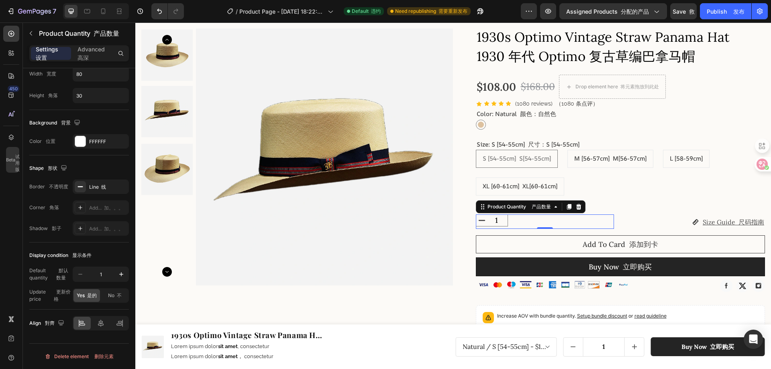
scroll to position [40, 0]
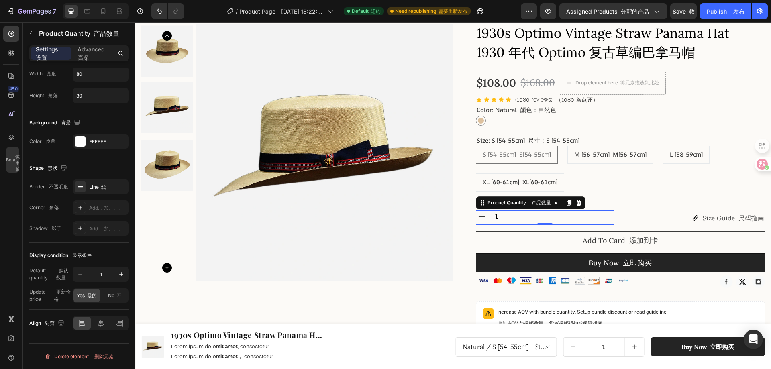
click at [502, 216] on input "1" at bounding box center [497, 216] width 18 height 11
click at [506, 216] on icon "increment" at bounding box center [511, 216] width 11 height 11
click at [479, 217] on icon "decrement" at bounding box center [481, 216] width 11 height 11
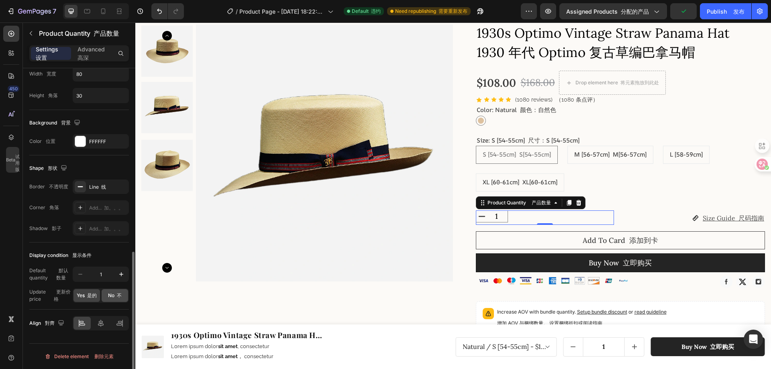
click at [110, 296] on span "No 不" at bounding box center [115, 295] width 14 height 7
click at [506, 217] on icon "increment" at bounding box center [511, 216] width 11 height 11
click at [479, 217] on icon "decrement" at bounding box center [481, 216] width 11 height 11
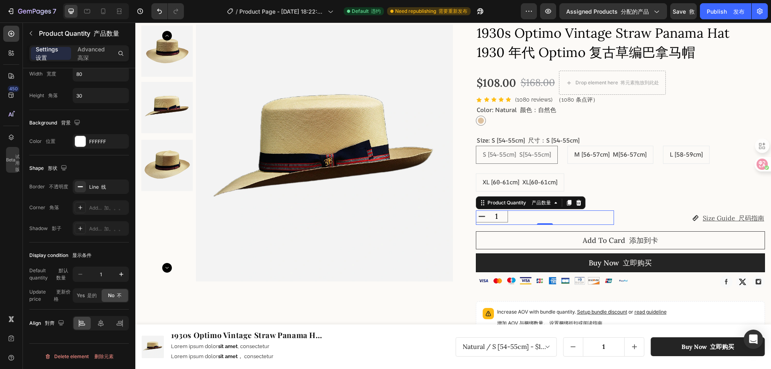
click at [481, 217] on icon "decrement" at bounding box center [482, 217] width 6 height 0
click at [506, 217] on icon "increment" at bounding box center [511, 216] width 11 height 11
click at [478, 218] on icon "decrement" at bounding box center [481, 216] width 11 height 11
type input "1"
click at [72, 247] on div "Display condition 显示条件 Default quantity 默认数量 1 Update price 更新价格 Yes 是的 No 不" at bounding box center [79, 276] width 100 height 67
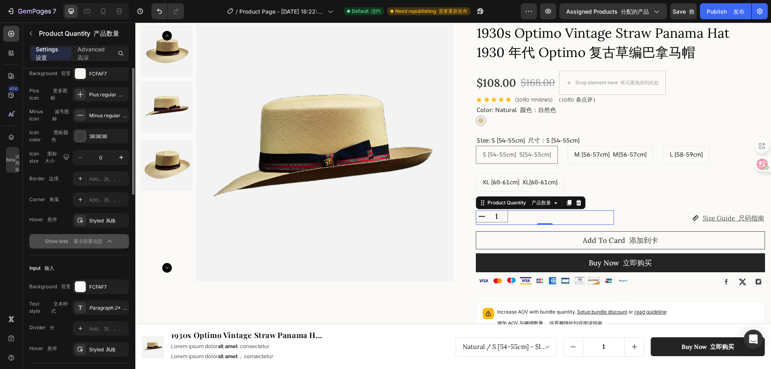
scroll to position [61, 0]
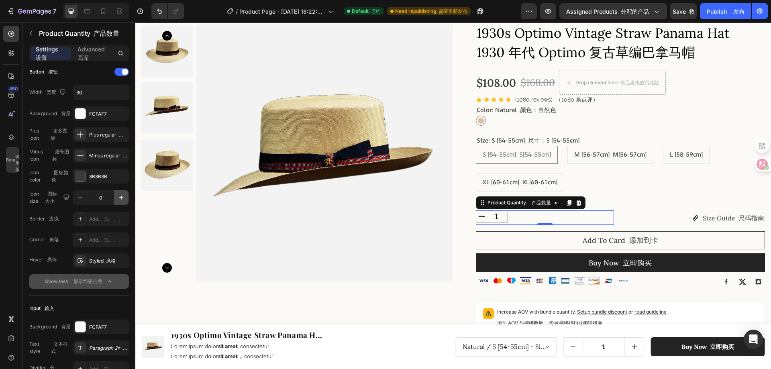
click at [122, 197] on icon "button" at bounding box center [121, 198] width 8 height 8
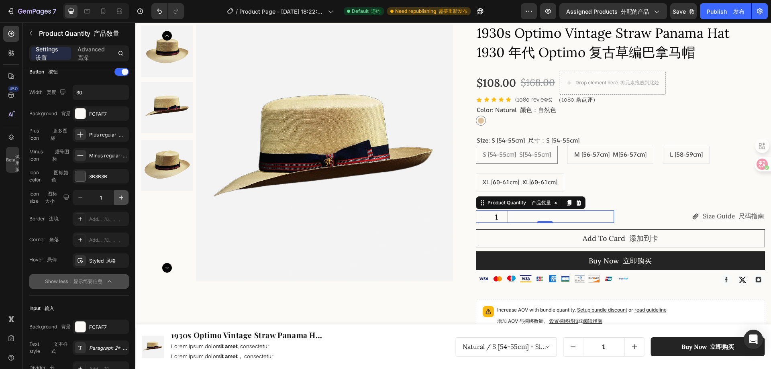
click at [122, 197] on icon "button" at bounding box center [121, 198] width 8 height 8
click at [82, 198] on icon "button" at bounding box center [80, 197] width 4 height 1
click at [101, 199] on input "1" at bounding box center [101, 197] width 27 height 14
type input "3"
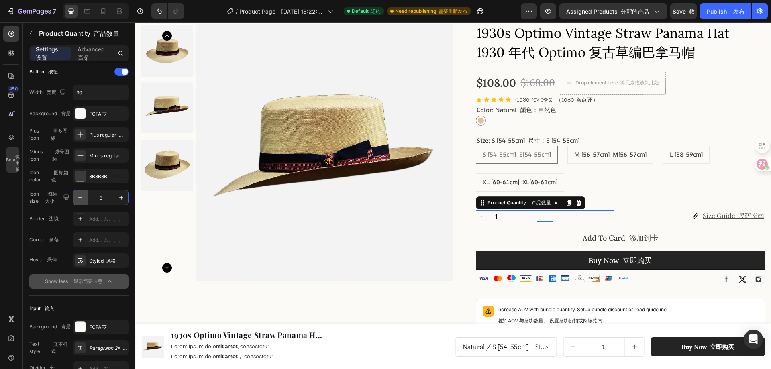
drag, startPoint x: 107, startPoint y: 195, endPoint x: 84, endPoint y: 202, distance: 24.6
click at [84, 202] on div "3" at bounding box center [100, 197] width 55 height 14
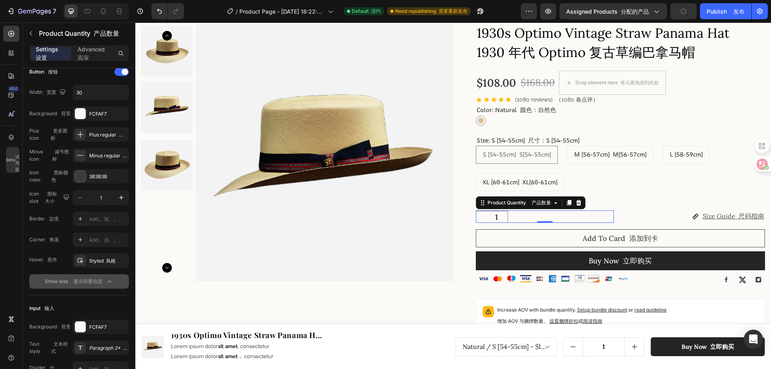
click at [45, 200] on font "图标大小" at bounding box center [51, 197] width 12 height 13
click at [158, 12] on icon "Undo/Redo" at bounding box center [159, 11] width 8 height 8
type input "1"
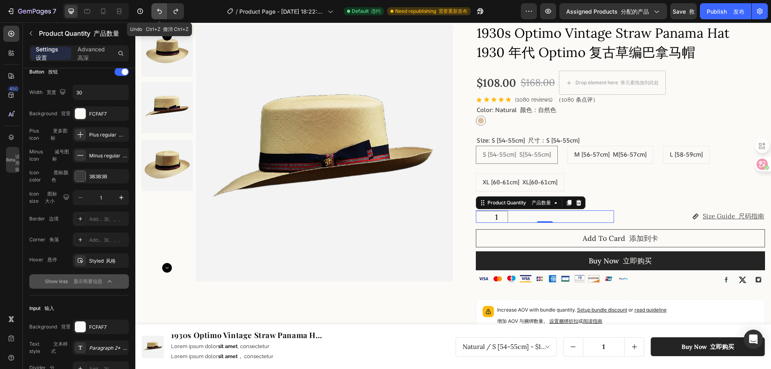
click at [158, 12] on icon "Undo/Redo" at bounding box center [159, 11] width 8 height 8
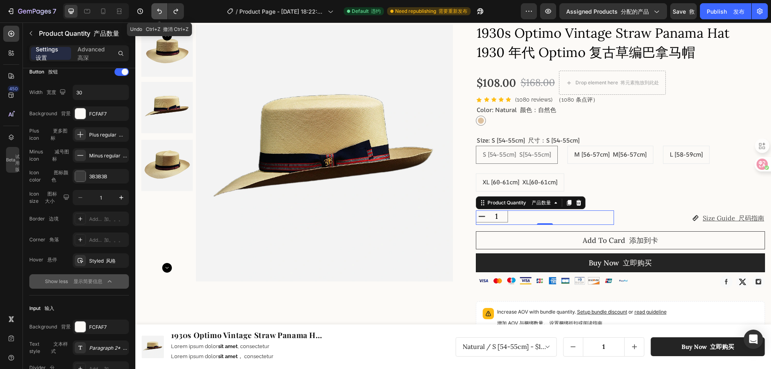
click at [158, 12] on icon "Undo/Redo" at bounding box center [159, 11] width 8 height 8
click at [500, 215] on input "1" at bounding box center [497, 216] width 18 height 11
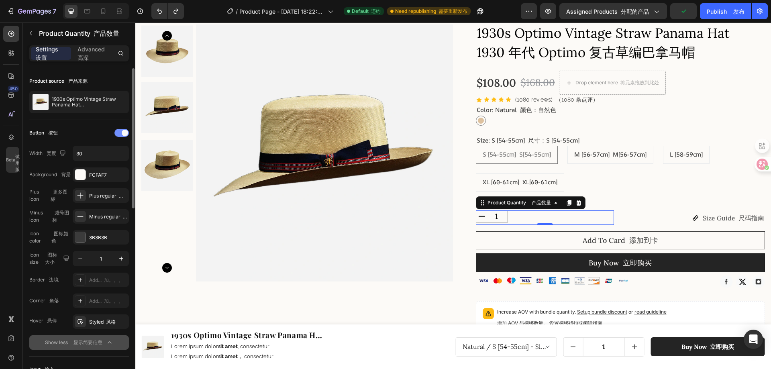
click at [118, 130] on div at bounding box center [121, 133] width 14 height 8
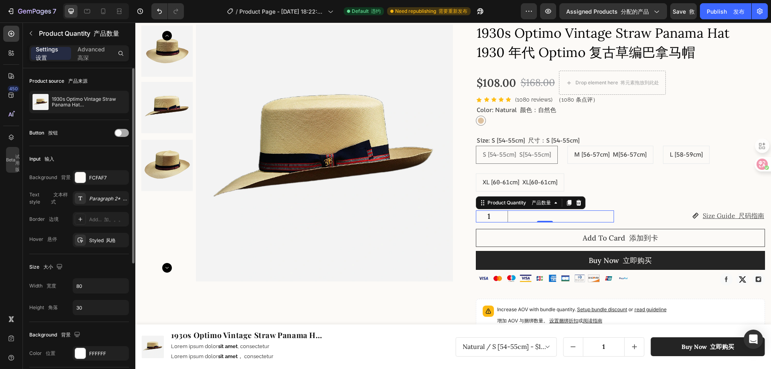
click at [121, 133] on span at bounding box center [118, 133] width 6 height 6
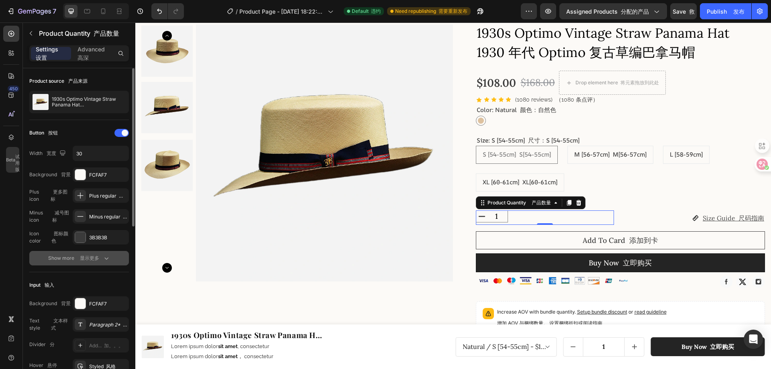
click at [103, 259] on icon "button" at bounding box center [106, 258] width 8 height 8
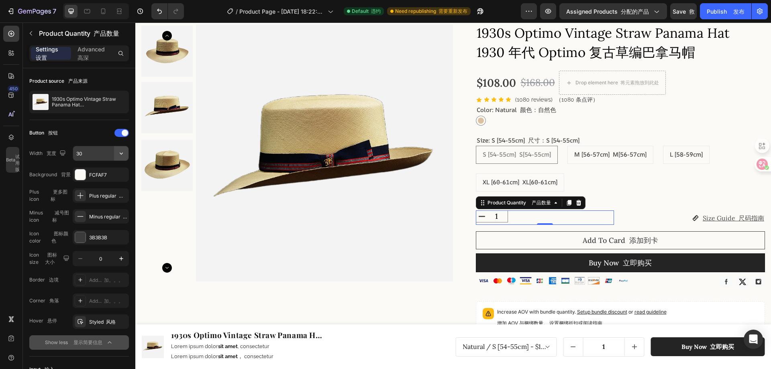
click at [121, 153] on icon "button" at bounding box center [121, 153] width 8 height 8
click at [96, 171] on p "Full 满 100%" at bounding box center [99, 173] width 46 height 7
click at [118, 149] on icon "button" at bounding box center [121, 153] width 8 height 8
click at [102, 154] on input "100%" at bounding box center [100, 153] width 55 height 14
click at [102, 153] on input "100%" at bounding box center [100, 153] width 55 height 14
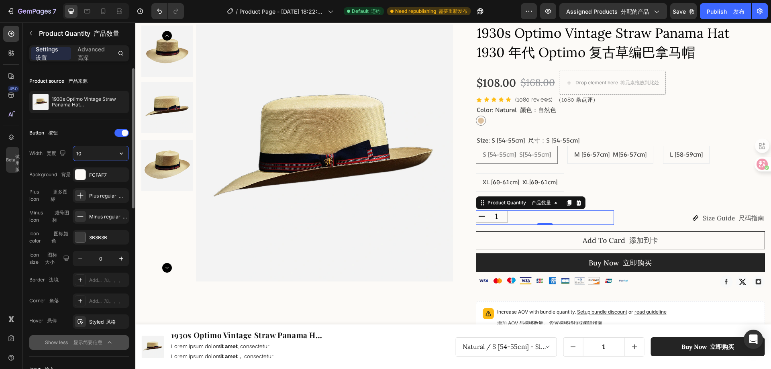
type input "1"
type input "3"
type input "6"
type input "5"
type input "7"
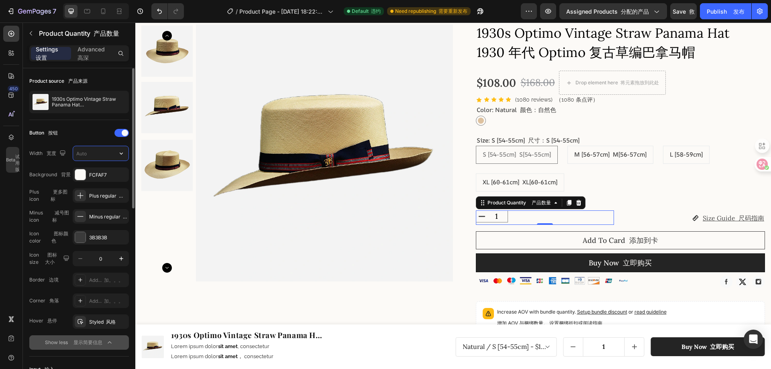
type input "7"
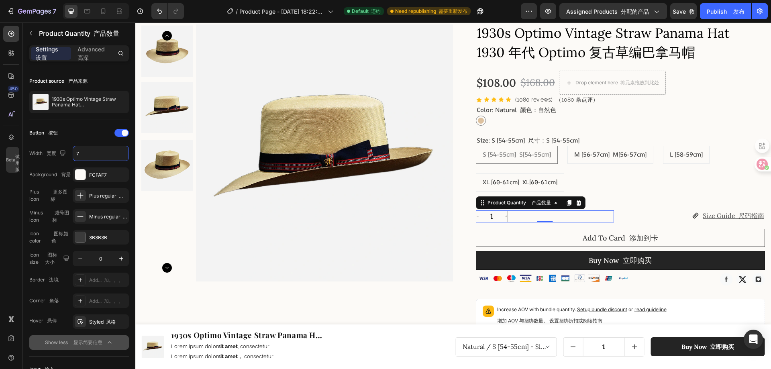
type input "7"
click at [505, 216] on icon "increment" at bounding box center [506, 216] width 3 height 3
type input "2"
click at [476, 215] on icon "decrement" at bounding box center [477, 216] width 3 height 3
type input "1"
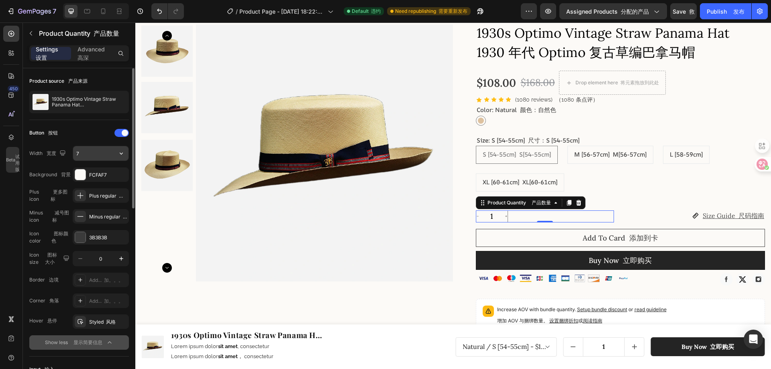
click at [90, 152] on input "7" at bounding box center [100, 153] width 55 height 14
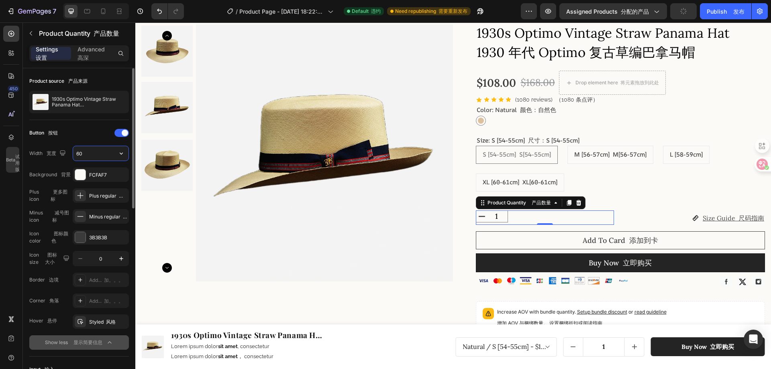
type input "6"
click at [90, 152] on input "text" at bounding box center [100, 153] width 55 height 14
click at [89, 154] on input "text" at bounding box center [100, 153] width 55 height 14
type input "30"
click at [45, 161] on div "Width 宽度 30" at bounding box center [79, 153] width 100 height 15
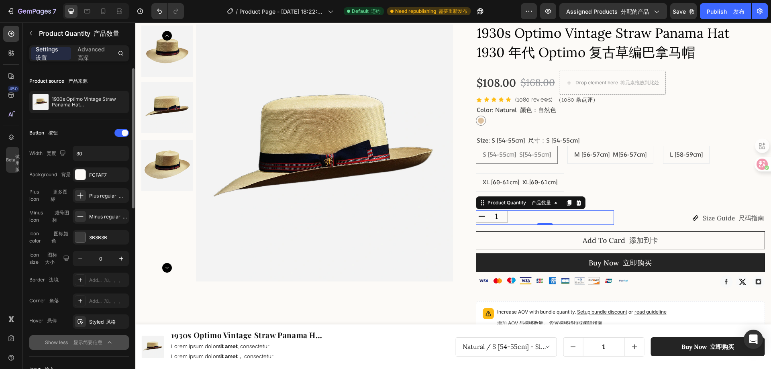
click at [63, 135] on div "Button 按钮" at bounding box center [79, 133] width 100 height 13
click at [60, 194] on font "更多图标" at bounding box center [59, 195] width 17 height 13
click at [82, 197] on icon at bounding box center [80, 196] width 8 height 8
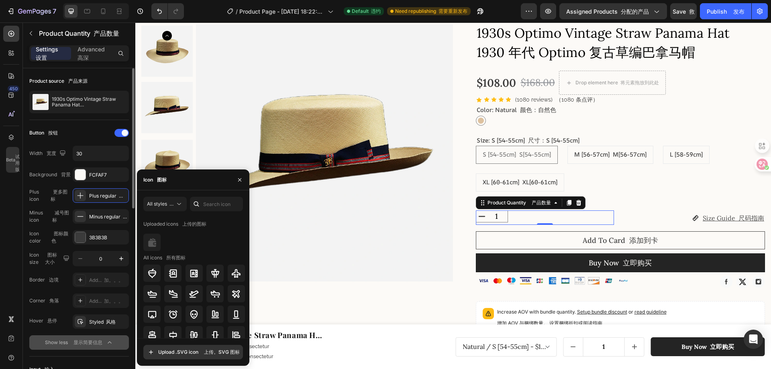
click at [39, 196] on div "Plus icon 更多图标" at bounding box center [50, 195] width 42 height 14
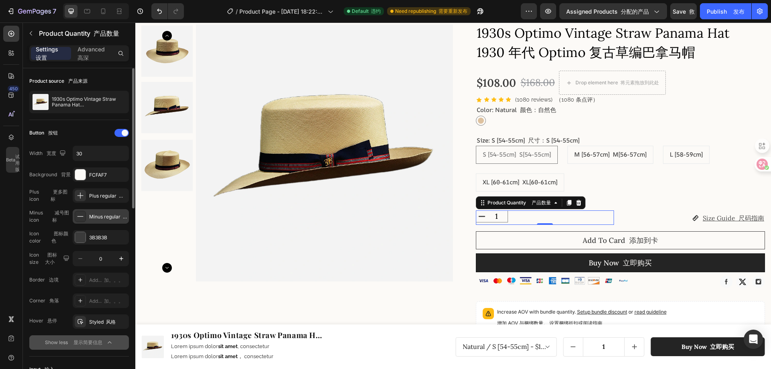
click at [80, 217] on icon at bounding box center [81, 216] width 6 height 0
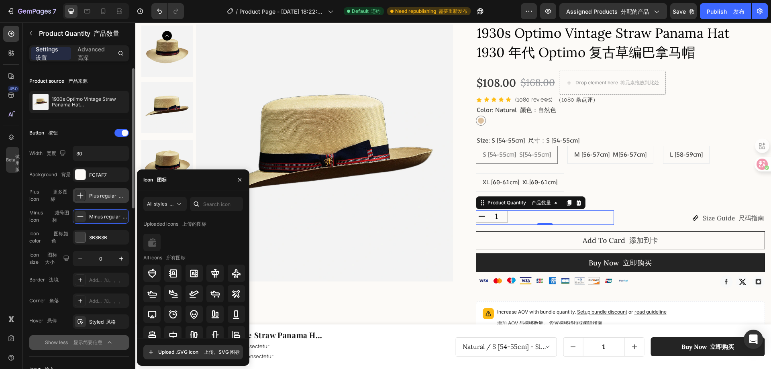
click at [78, 196] on icon at bounding box center [80, 196] width 8 height 8
click at [50, 215] on div "Minus icon 减号图标" at bounding box center [50, 216] width 42 height 14
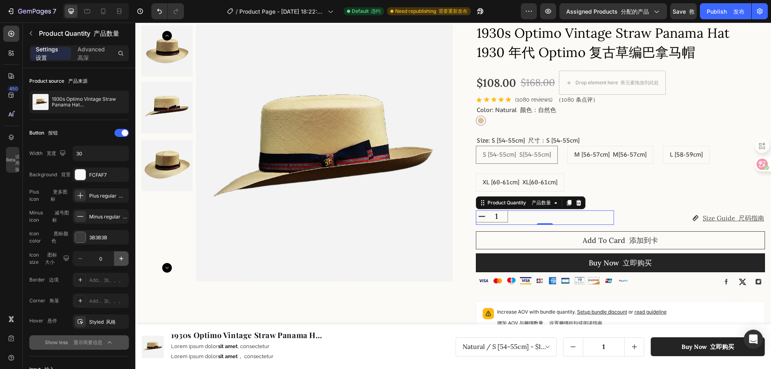
click at [118, 258] on icon "button" at bounding box center [121, 259] width 8 height 8
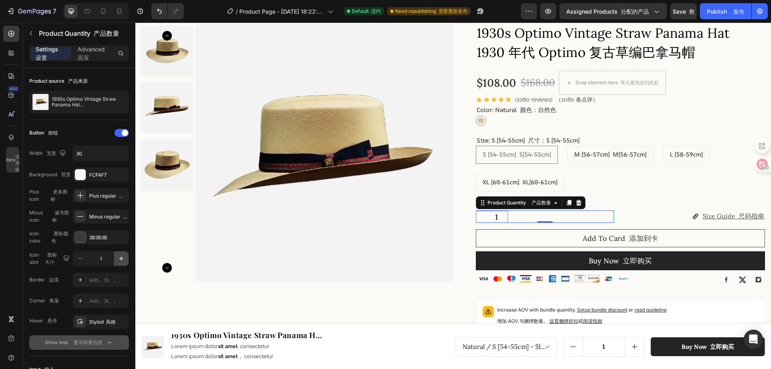
click at [118, 258] on icon "button" at bounding box center [121, 259] width 8 height 8
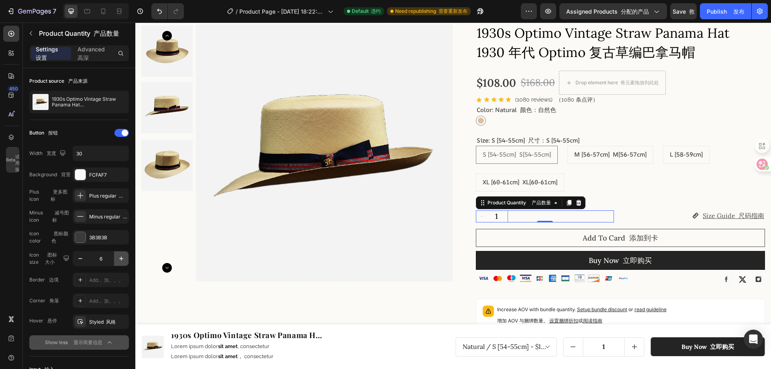
click at [118, 258] on icon "button" at bounding box center [121, 259] width 8 height 8
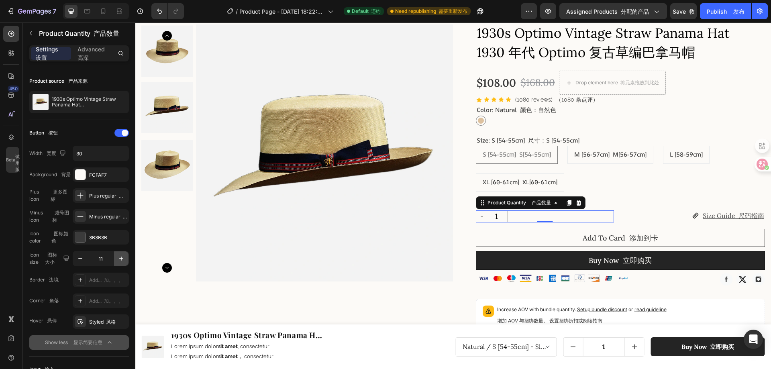
click at [118, 258] on icon "button" at bounding box center [121, 259] width 8 height 8
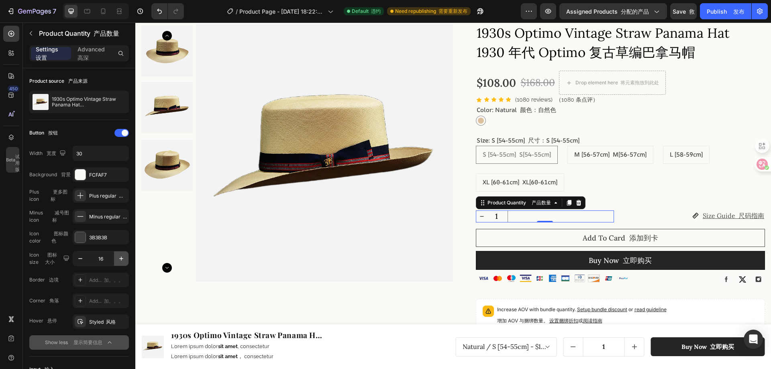
click at [118, 258] on icon "button" at bounding box center [121, 259] width 8 height 8
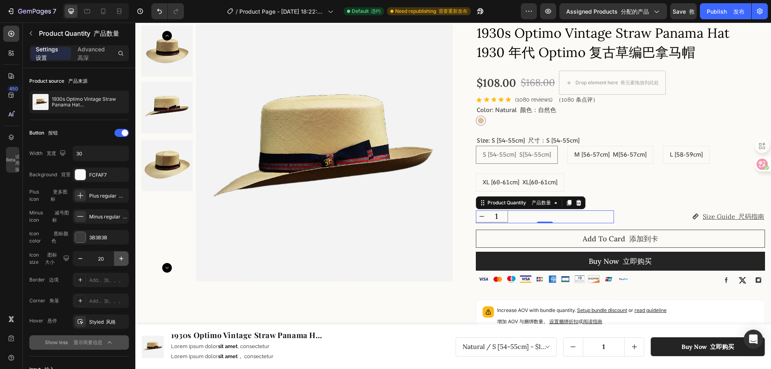
click at [118, 258] on icon "button" at bounding box center [121, 259] width 8 height 8
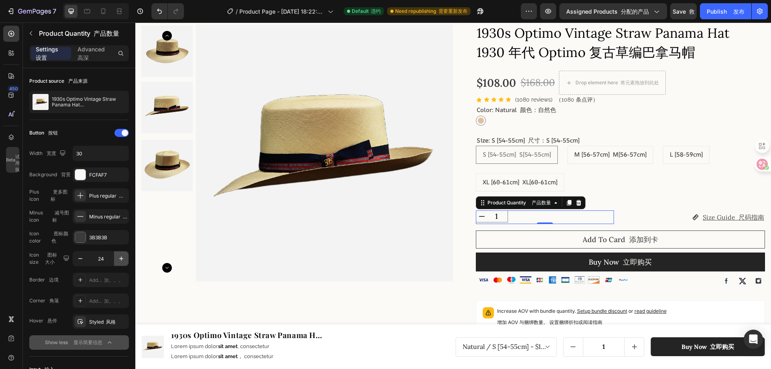
click at [118, 258] on icon "button" at bounding box center [121, 259] width 8 height 8
click at [81, 260] on icon "button" at bounding box center [80, 259] width 8 height 8
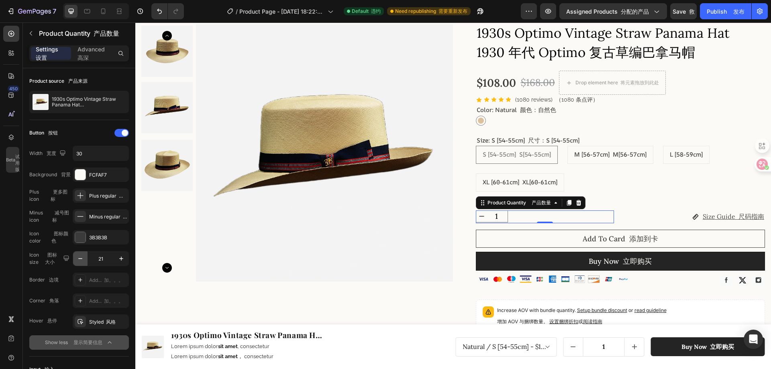
click at [81, 260] on icon "button" at bounding box center [80, 259] width 8 height 8
type input "20"
click at [39, 259] on div "Icon size 图标大小" at bounding box center [50, 258] width 42 height 14
click at [543, 214] on div "1" at bounding box center [545, 217] width 138 height 12
click at [506, 216] on button "increment" at bounding box center [511, 216] width 11 height 11
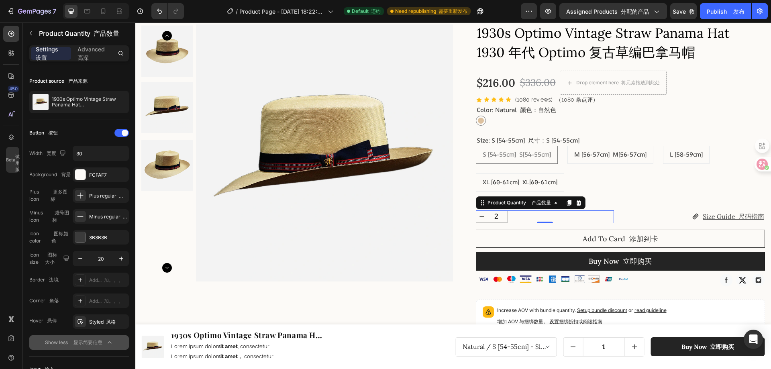
click at [506, 216] on button "increment" at bounding box center [511, 216] width 11 height 11
click at [480, 217] on icon "decrement" at bounding box center [482, 217] width 4 height 0
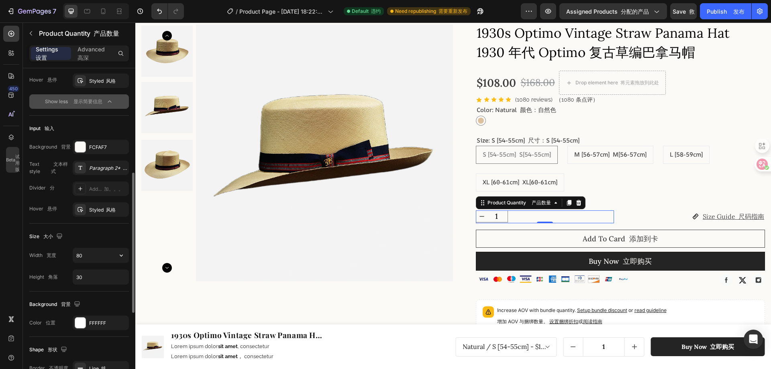
scroll to position [423, 0]
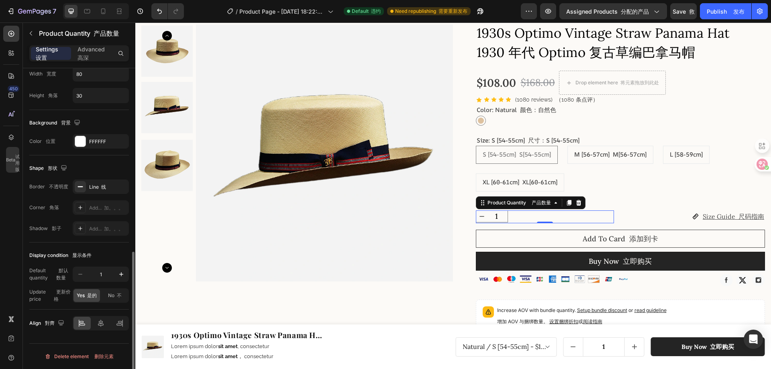
click at [115, 287] on div "Default quantity 默认数量 1 Update price 更新价格 Yes 是的 No 不" at bounding box center [79, 285] width 100 height 36
click at [113, 296] on span "No 不" at bounding box center [115, 295] width 14 height 7
click at [506, 214] on button "increment" at bounding box center [511, 216] width 11 height 11
type input "2"
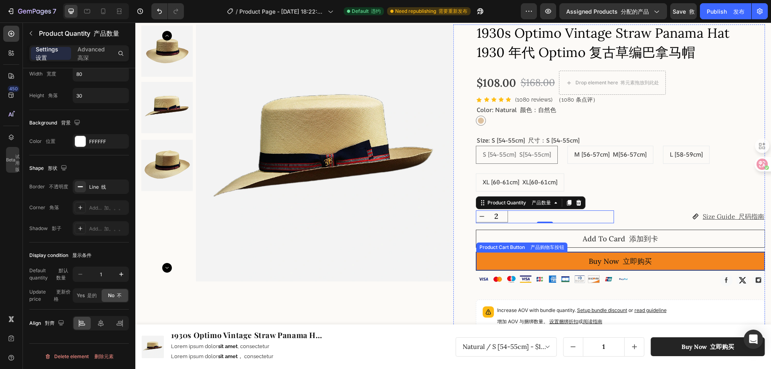
click at [578, 257] on button "Buy Now 立即购买" at bounding box center [620, 261] width 289 height 18
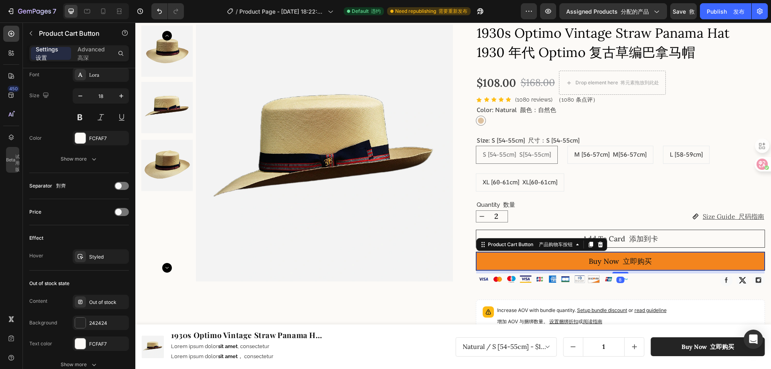
scroll to position [0, 0]
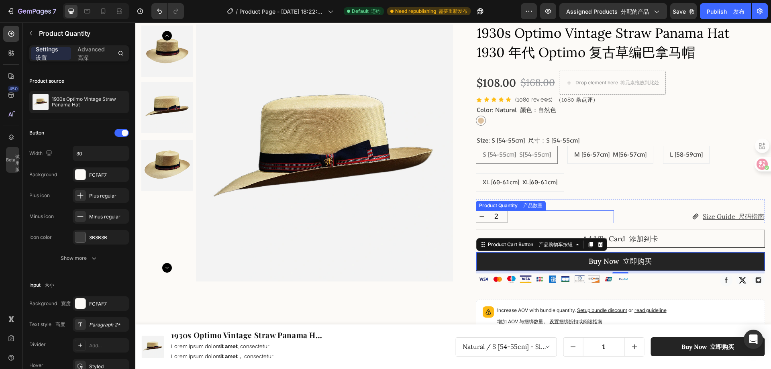
click at [606, 217] on div "2" at bounding box center [545, 217] width 138 height 12
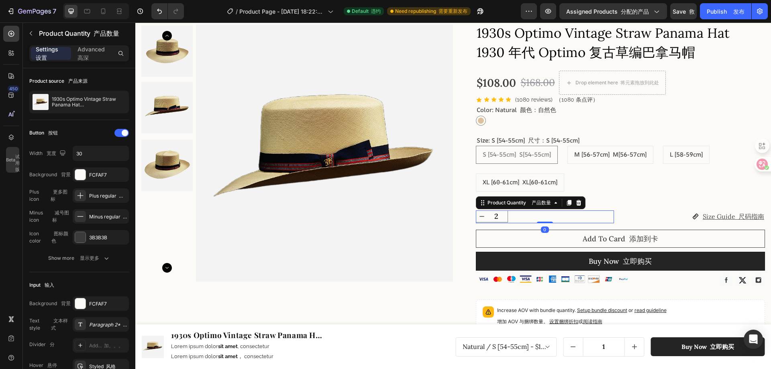
click at [606, 217] on div "2" at bounding box center [545, 217] width 138 height 12
click at [98, 259] on font "显示更多" at bounding box center [89, 258] width 19 height 6
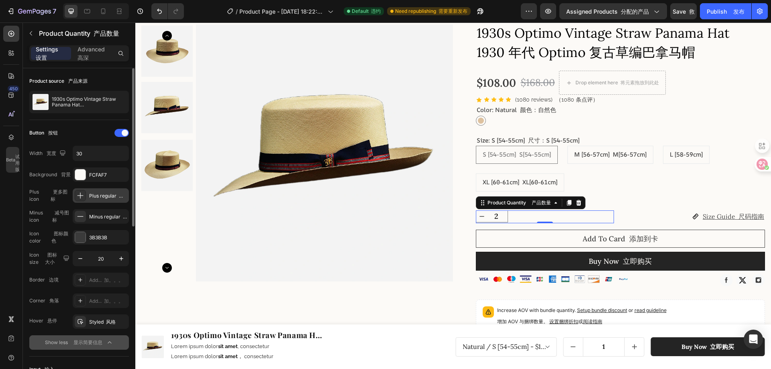
click at [121, 196] on font at bounding box center [120, 196] width 6 height 6
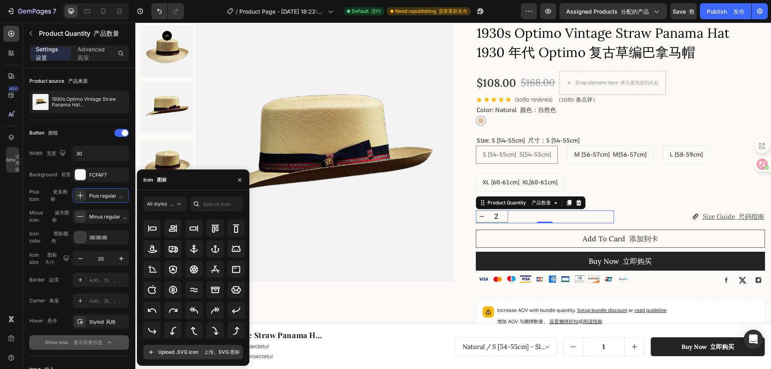
scroll to position [119, 0]
click at [239, 180] on icon "button" at bounding box center [239, 179] width 3 height 3
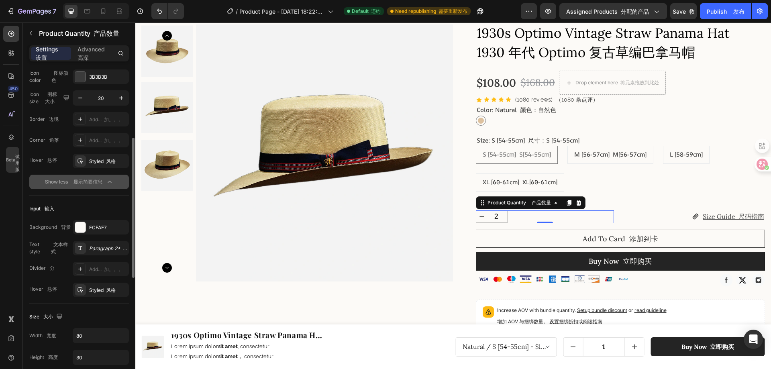
scroll to position [241, 0]
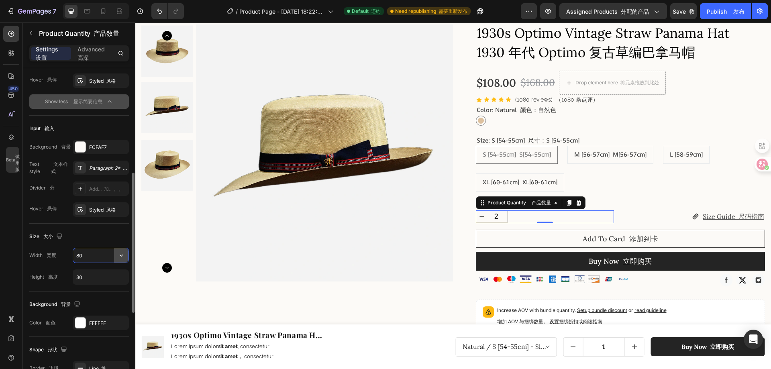
click at [122, 256] on icon "button" at bounding box center [121, 255] width 8 height 8
click at [99, 257] on input "80" at bounding box center [100, 255] width 55 height 14
type input "120"
click at [516, 217] on icon "increment" at bounding box center [518, 217] width 4 height 4
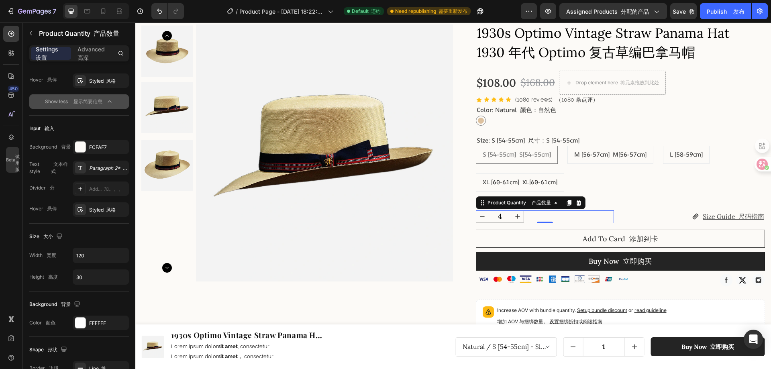
click at [516, 217] on icon "increment" at bounding box center [518, 217] width 4 height 4
click at [481, 215] on icon "decrement" at bounding box center [482, 217] width 8 height 8
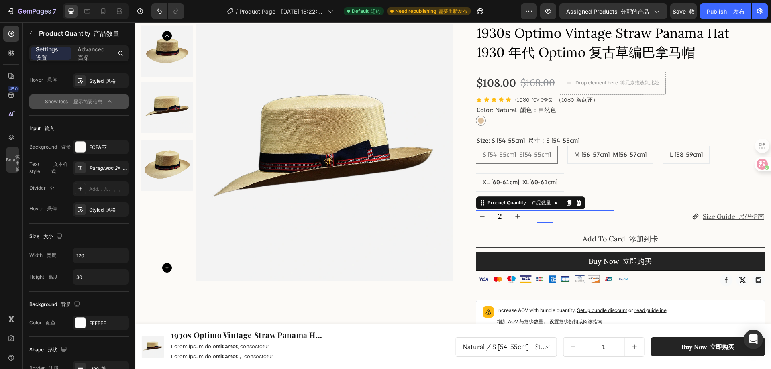
type input "1"
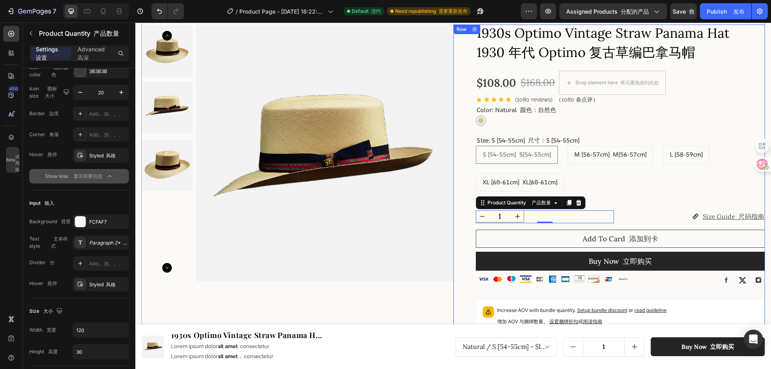
click at [615, 193] on div "1930s Optimo Vintage Straw Panama Hat 1930 年代 Optimo 复古草编巴拿马帽 Product Title 产品名…" at bounding box center [621, 302] width 290 height 555
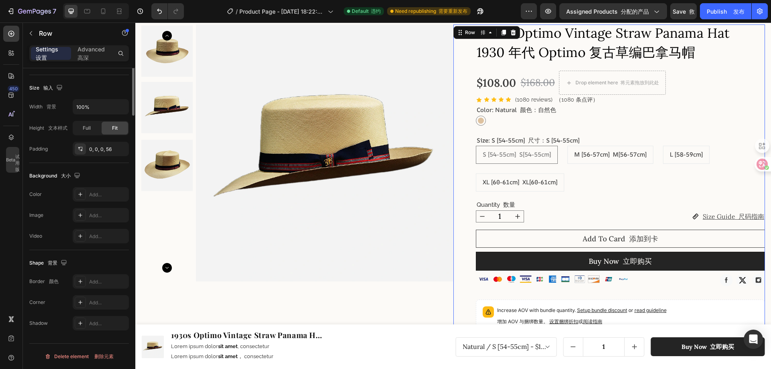
scroll to position [0, 0]
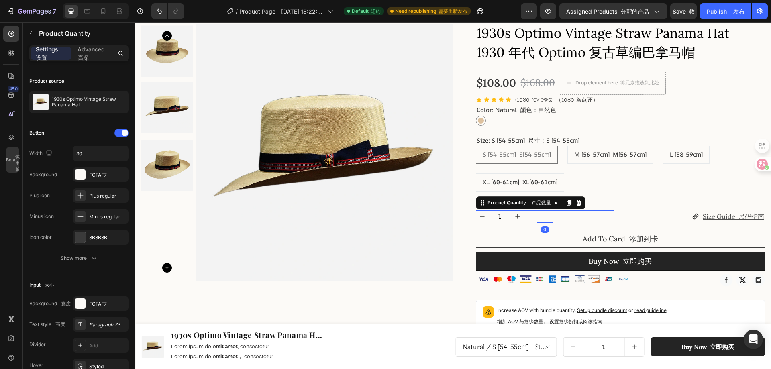
click at [507, 217] on input "1" at bounding box center [500, 216] width 23 height 11
click at [530, 216] on div "1" at bounding box center [545, 217] width 138 height 12
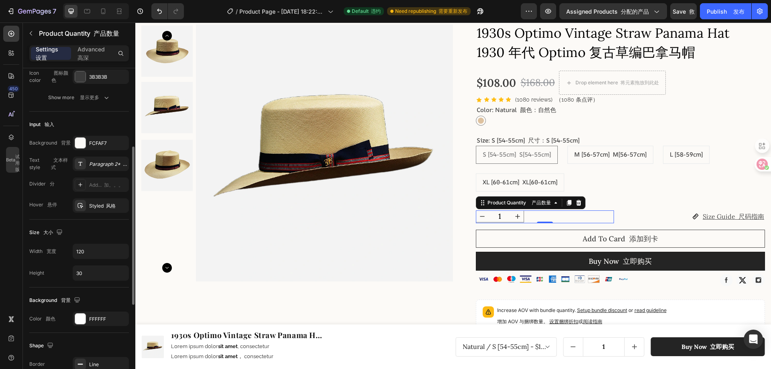
scroll to position [201, 0]
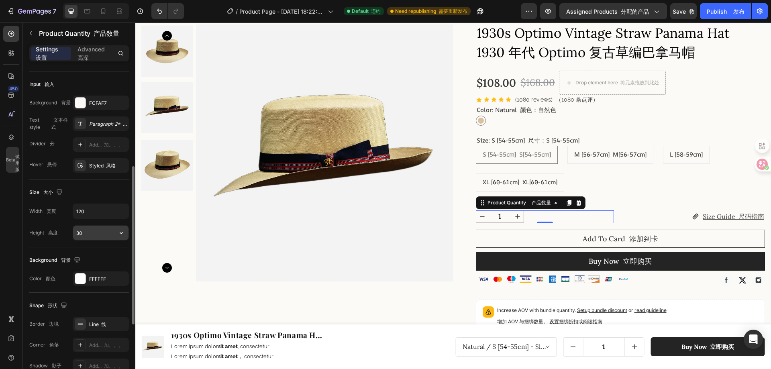
click at [93, 234] on input "30" at bounding box center [100, 233] width 55 height 14
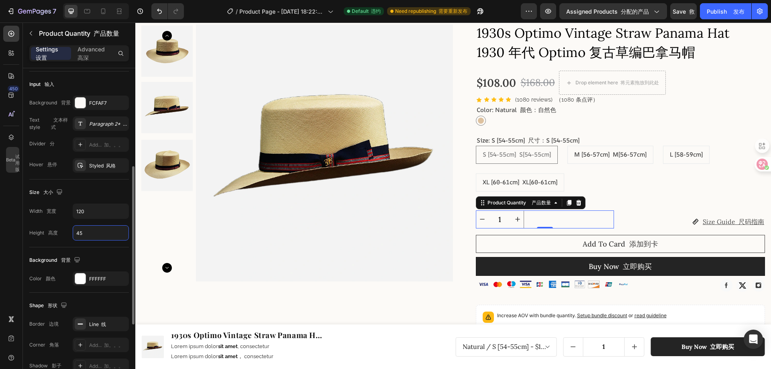
type input "45"
click at [94, 191] on div "Size 大小" at bounding box center [79, 192] width 100 height 13
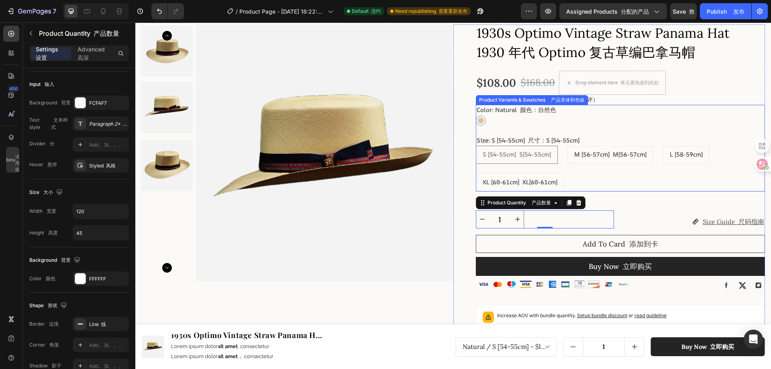
click at [552, 154] on div "S [54-55cm] S[54-55cm]" at bounding box center [516, 155] width 81 height 16
click at [476, 146] on input "S [54-55cm] S[54-55cm] S [54-55cm] S [54-55cm] S[54-55cm]" at bounding box center [476, 145] width 0 height 0
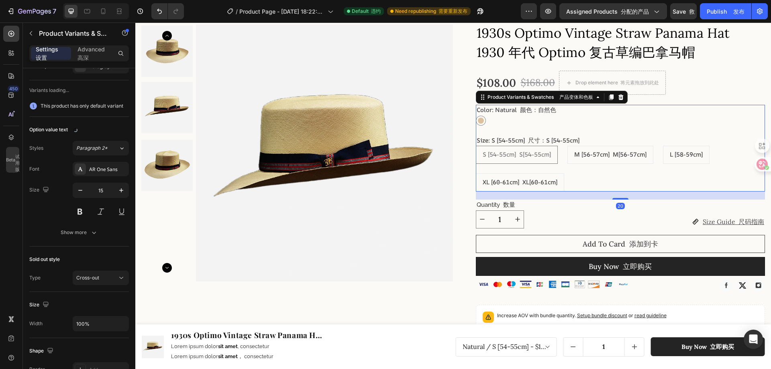
scroll to position [0, 0]
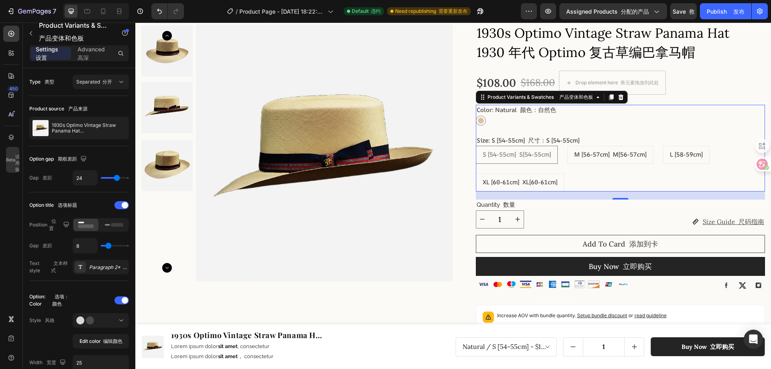
click at [593, 153] on span "M [56-57cm] M[56-57cm]" at bounding box center [611, 154] width 72 height 8
click at [568, 146] on input "M [56-57cm] M[56-57cm] M [56-57cm] M [56-57cm] M[56-57cm]" at bounding box center [567, 145] width 0 height 0
radio input "true"
click at [679, 156] on span "L [58-59cm]" at bounding box center [686, 154] width 33 height 8
click at [663, 146] on input "L [58-59cm] L [58-59cm] L [58-59cm]" at bounding box center [663, 145] width 0 height 0
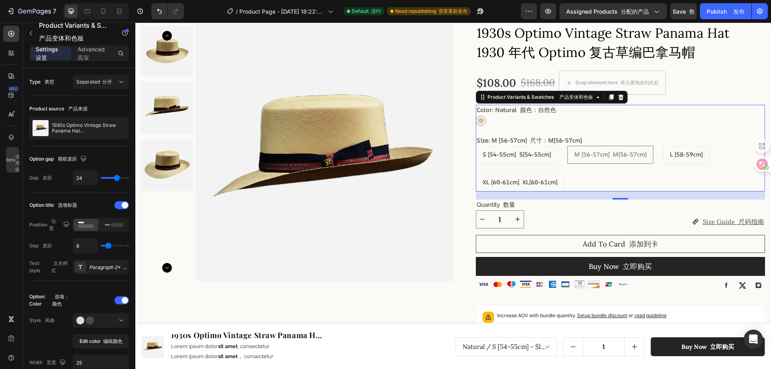
radio input "true"
click at [526, 187] on div "XL [60-61cm] XL[60-61cm]" at bounding box center [520, 183] width 88 height 16
click at [476, 174] on input "XL [60-61cm] XL[60-61cm] XL [60-61cm] XL [60-61cm] XL[60-61cm]" at bounding box center [476, 173] width 0 height 0
radio input "true"
click at [523, 160] on p "XL [60-61cm] XL[60-61cm]" at bounding box center [520, 160] width 54 height 14
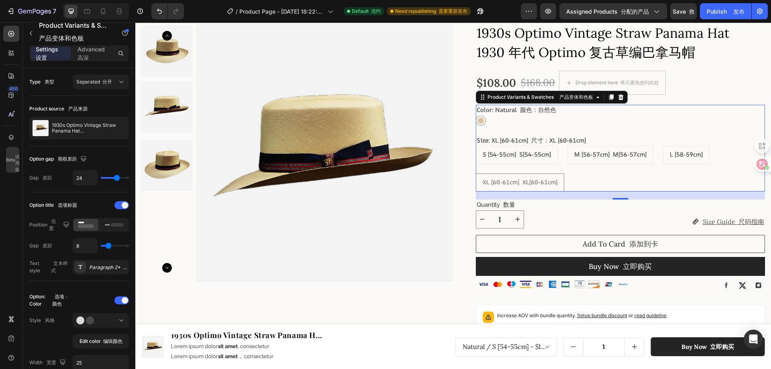
click at [476, 173] on input "XL [60-61cm] XL[60-61cm] XL [60-61cm] XL [60-61cm] XL[60-61cm]" at bounding box center [476, 173] width 0 height 0
click at [638, 169] on div "S [54-55cm] S[54-55cm] S [54-55cm] S [54-55cm] S[54-55cm] M [56-57cm] M[56-57cm…" at bounding box center [621, 169] width 290 height 46
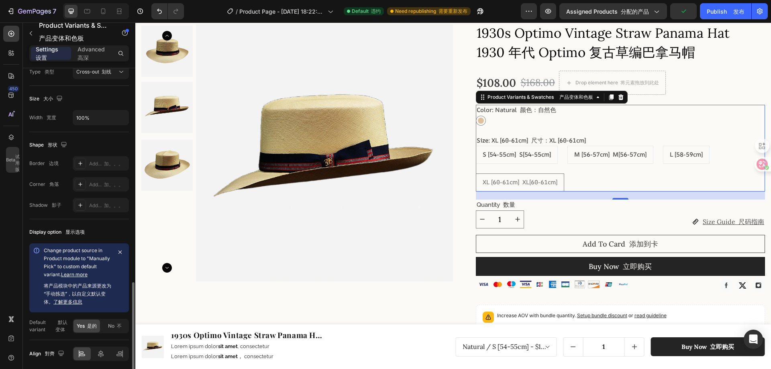
scroll to position [662, 0]
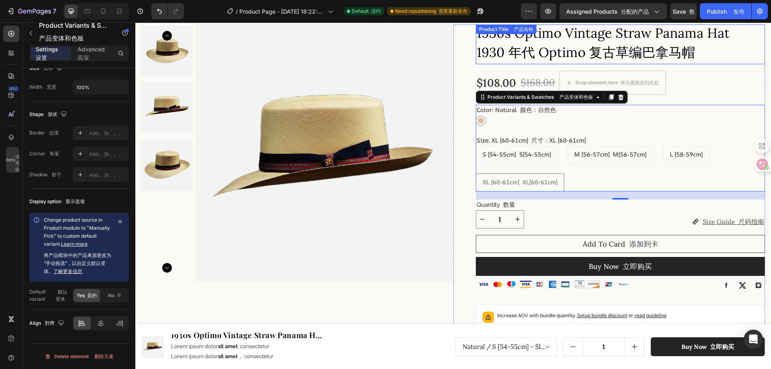
drag, startPoint x: 859, startPoint y: 33, endPoint x: 706, endPoint y: 63, distance: 156.1
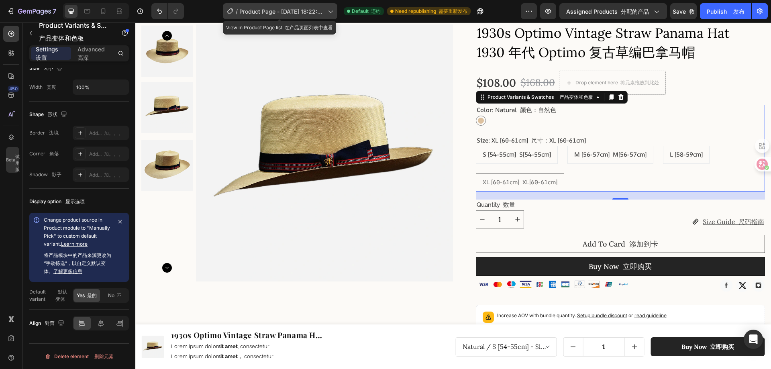
click at [313, 6] on div "/ Product Page - [DATE] 18:22:43 产品页面 - [DATE] 18：22：43" at bounding box center [280, 11] width 114 height 16
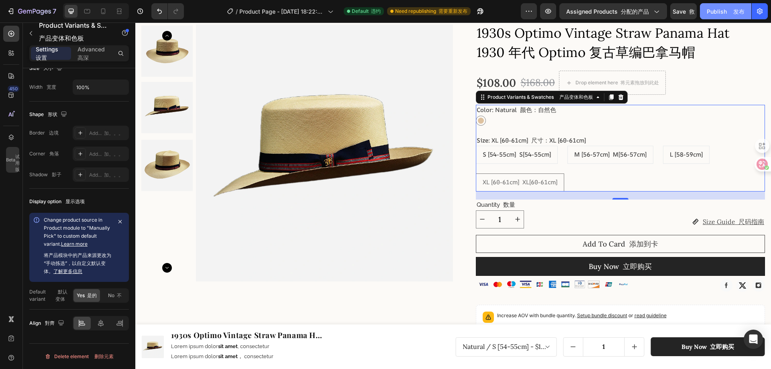
click at [711, 12] on div "Publish 发布" at bounding box center [726, 11] width 38 height 8
